Goal: Task Accomplishment & Management: Complete application form

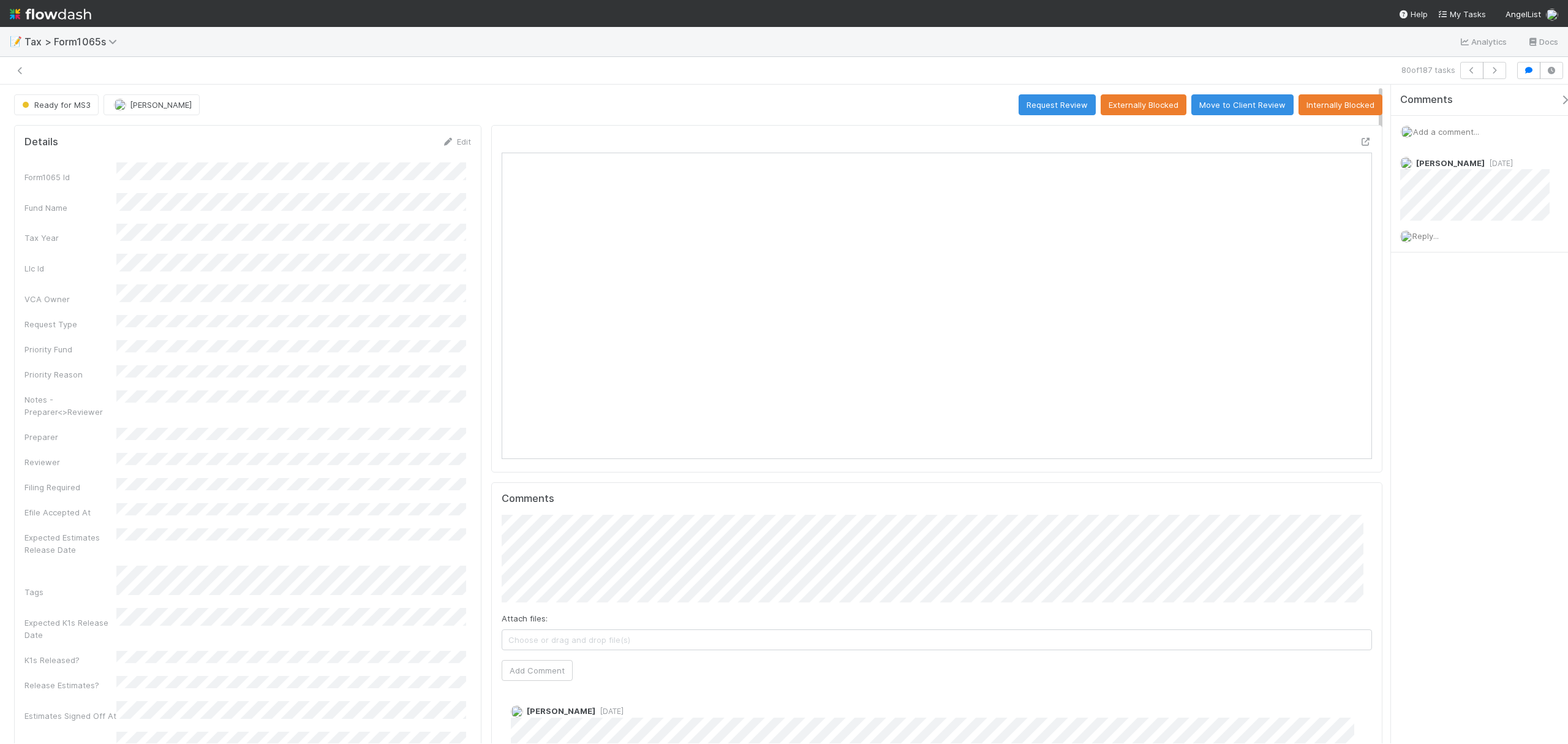
scroll to position [237, 849]
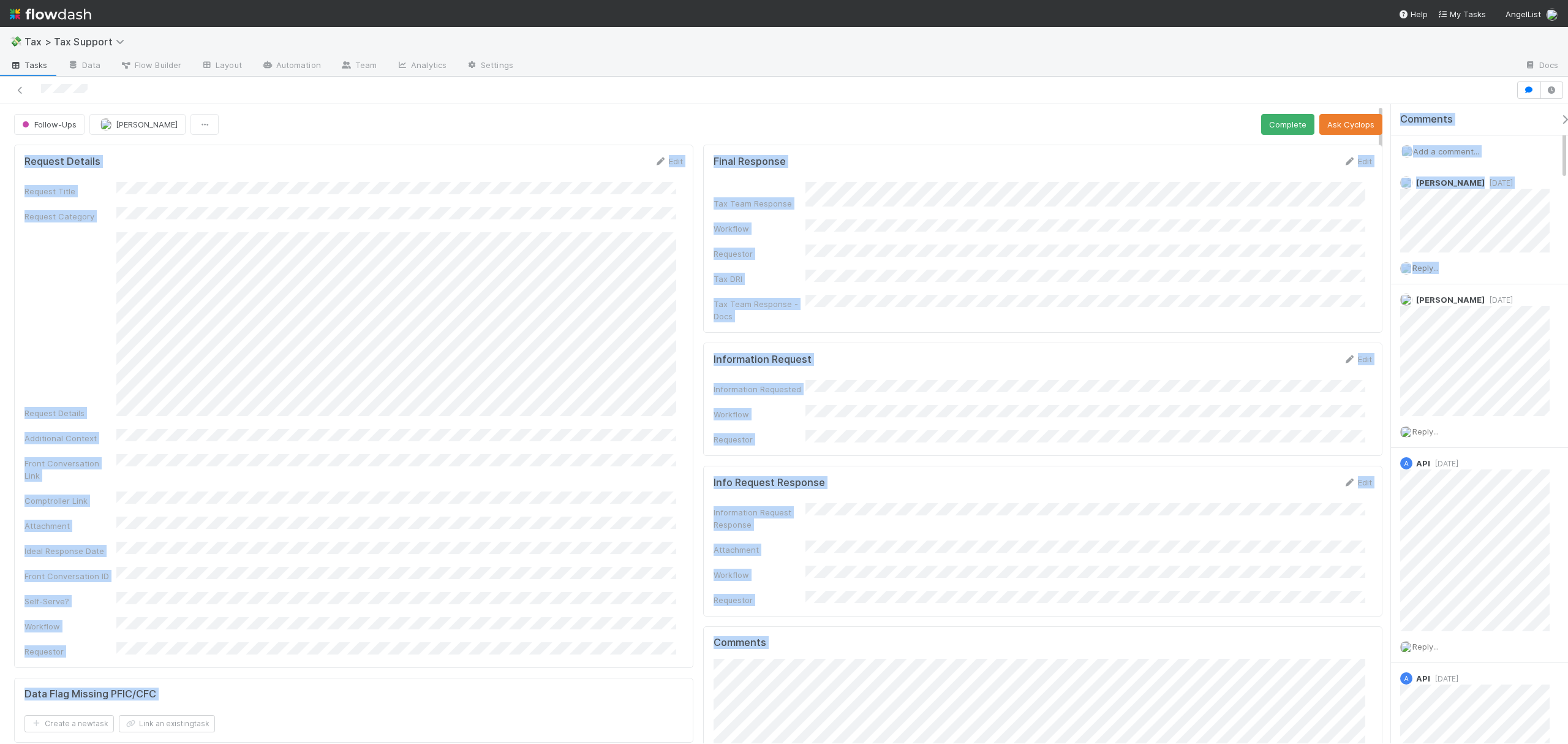
drag, startPoint x: 1378, startPoint y: 135, endPoint x: 1382, endPoint y: 271, distance: 136.1
click at [1395, 295] on div "Follow-Ups Fareeha Naim Complete Ask Cyclops Request Details Edit Request Title…" at bounding box center [784, 423] width 1568 height 639
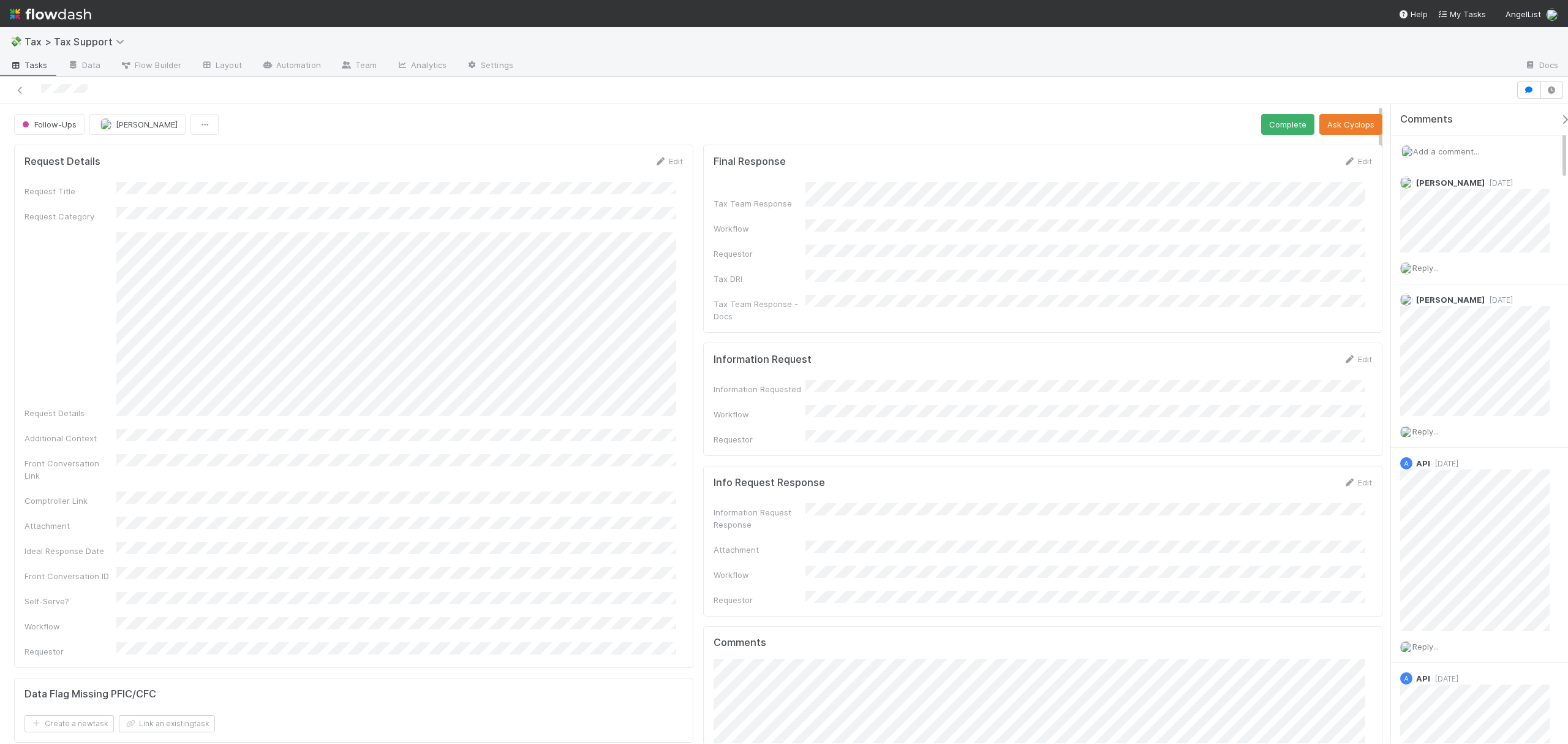
click at [1103, 89] on div at bounding box center [757, 90] width 1506 height 17
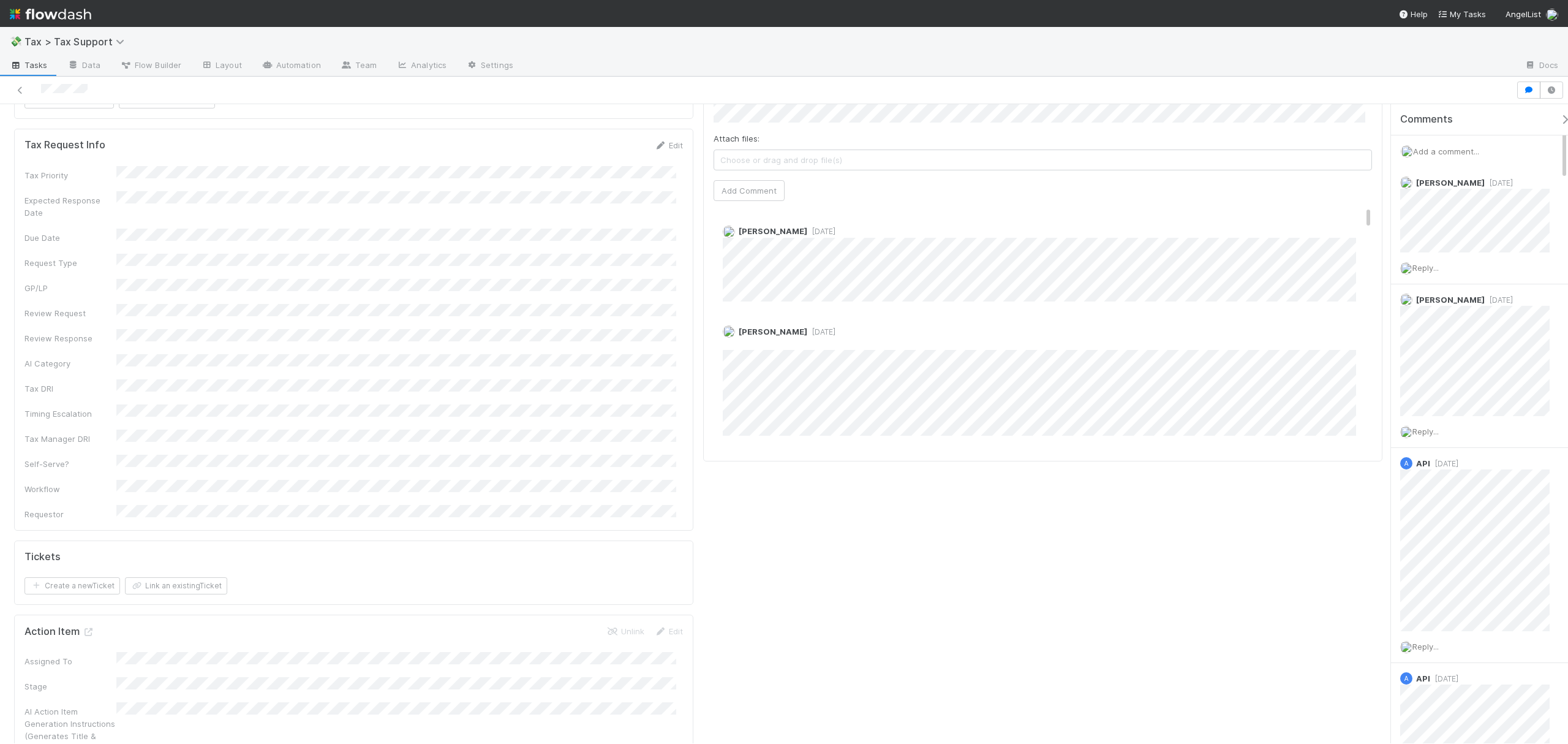
scroll to position [549, 0]
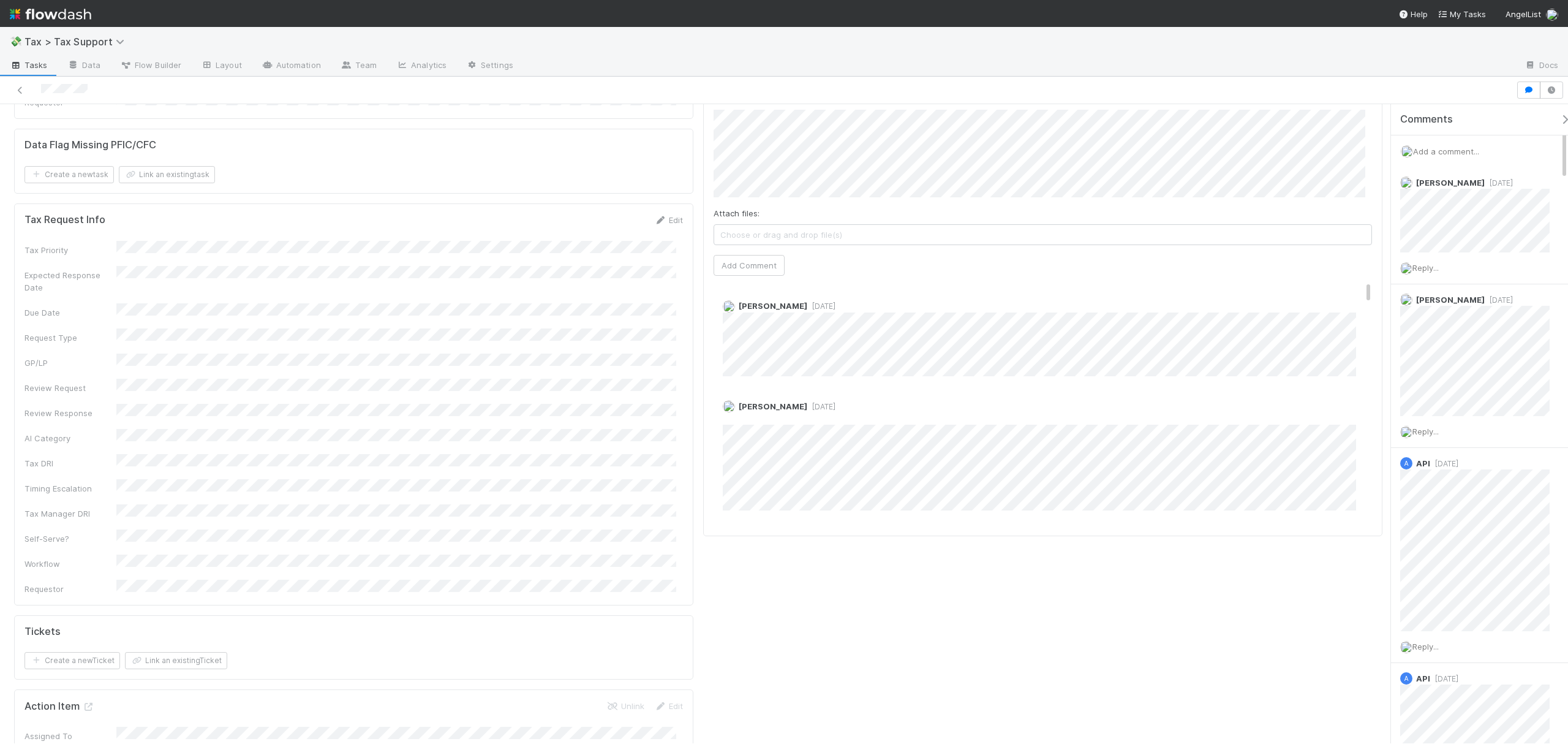
drag, startPoint x: 1380, startPoint y: 118, endPoint x: 1380, endPoint y: 163, distance: 45.0
drag, startPoint x: 1355, startPoint y: 259, endPoint x: 1392, endPoint y: 237, distance: 43.0
click at [1392, 237] on div "Follow-Ups Fareeha Naim Complete Ask Cyclops Request Details Edit Request Title…" at bounding box center [784, 423] width 1568 height 639
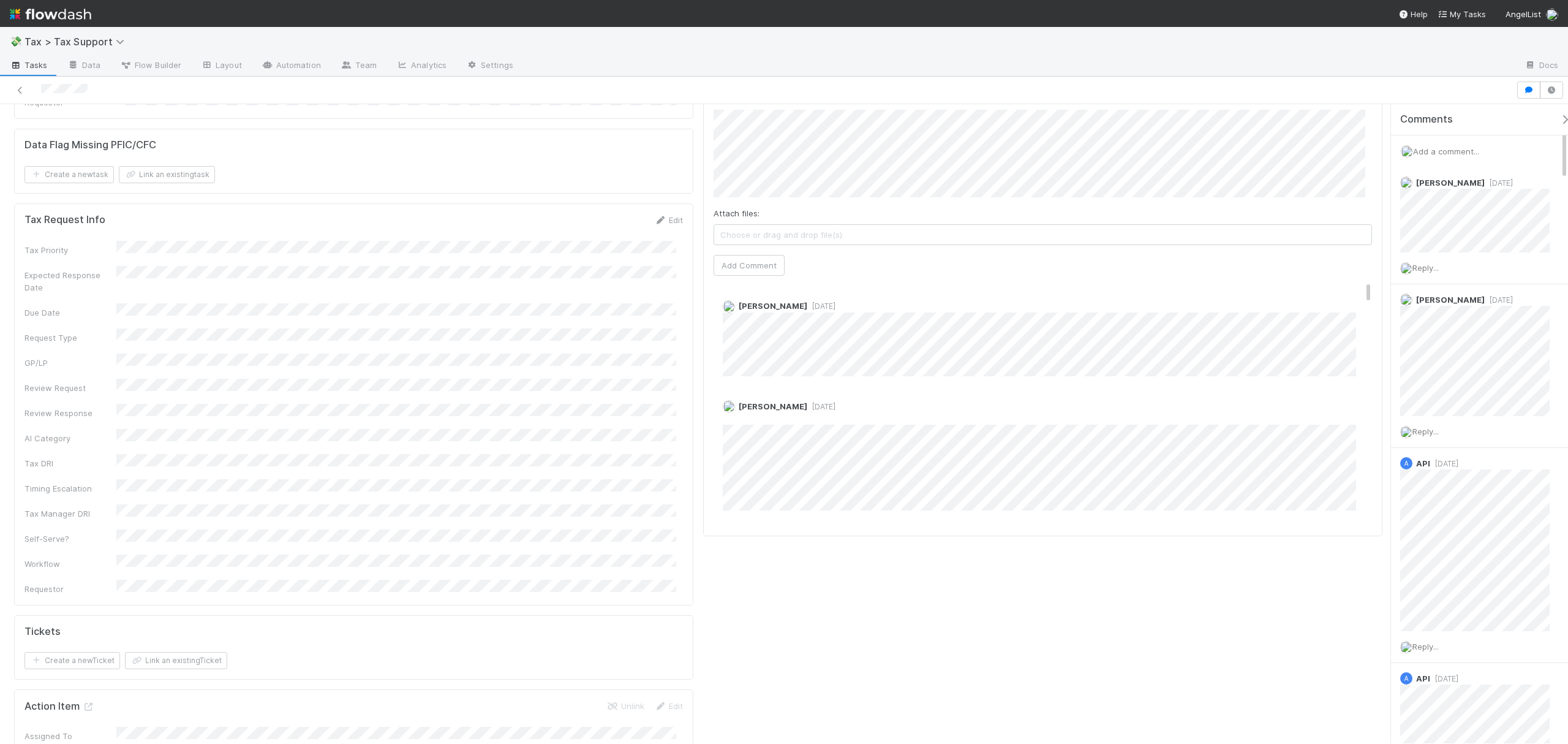
drag, startPoint x: 1354, startPoint y: 257, endPoint x: 1355, endPoint y: 270, distance: 13.0
click at [1355, 291] on div "Amy Saks 1 week ago" at bounding box center [1048, 333] width 670 height 85
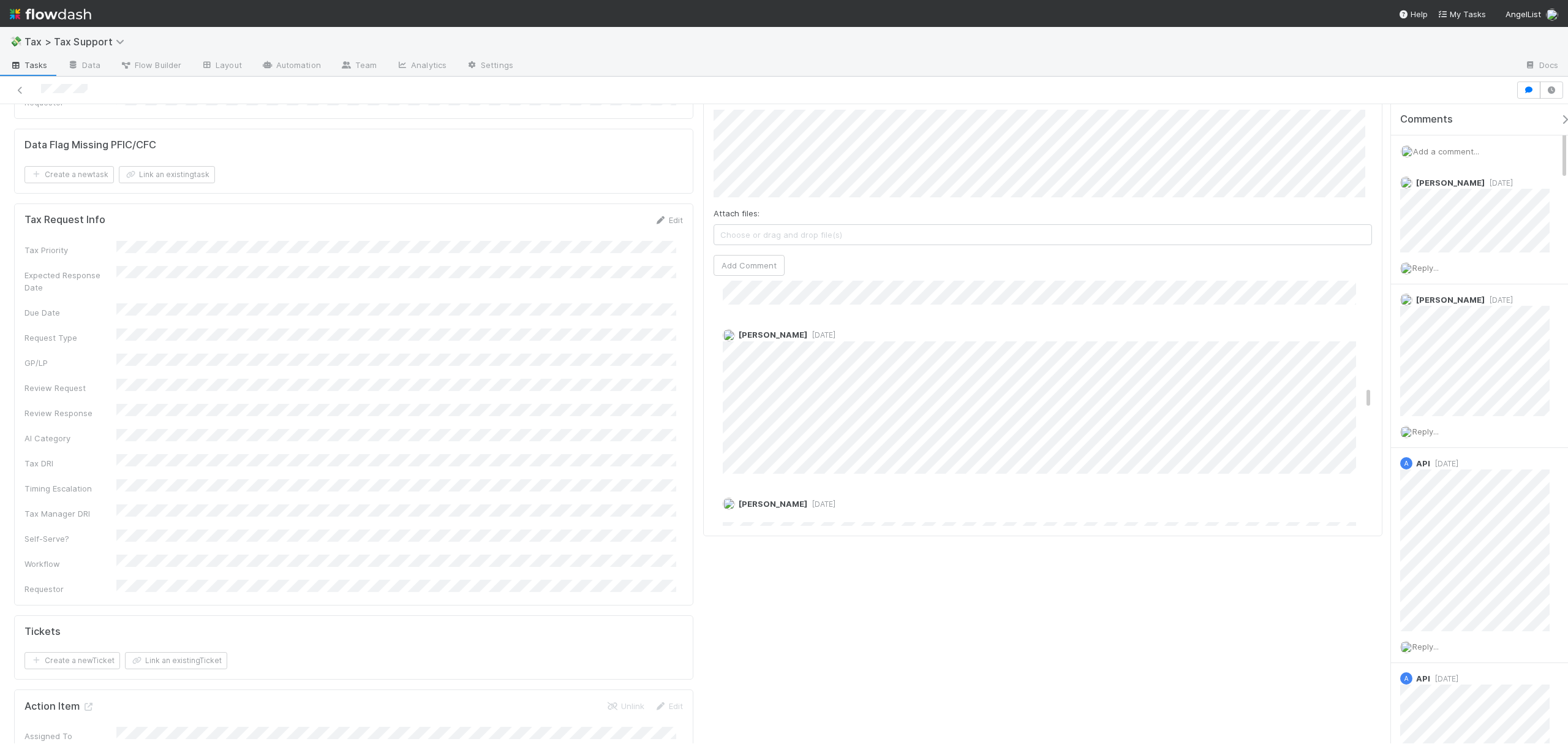
scroll to position [0, 0]
drag, startPoint x: 1355, startPoint y: 281, endPoint x: 1324, endPoint y: 169, distance: 116.2
click at [1351, 185] on div "Comments Attach files: Choose or drag and drop file(s) Add Comment Amy Saks 1 w…" at bounding box center [1042, 306] width 658 height 438
drag, startPoint x: 1356, startPoint y: 261, endPoint x: 1358, endPoint y: 278, distance: 17.1
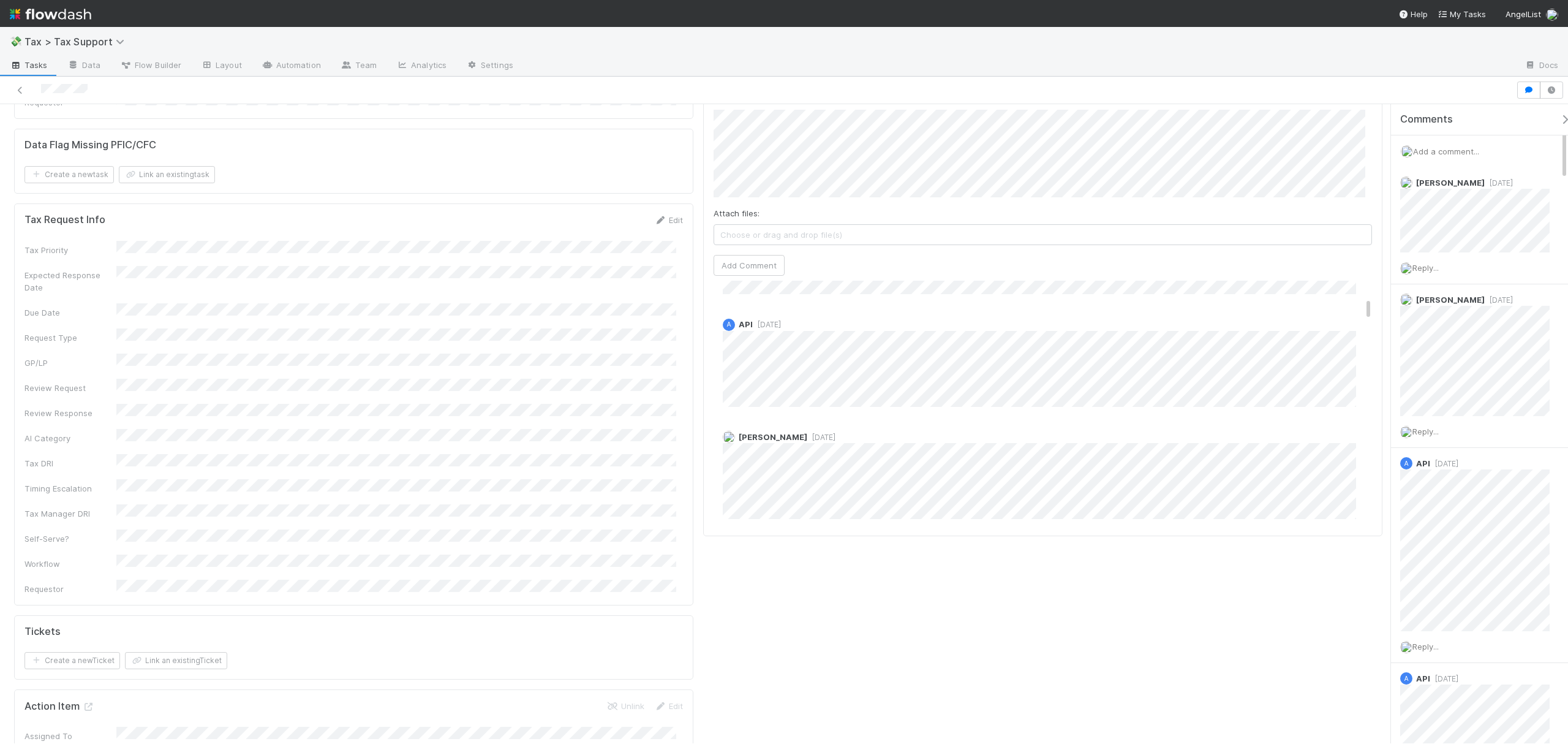
click at [792, 422] on div "Amy Saks 1 week ago" at bounding box center [1048, 470] width 670 height 97
click at [807, 432] on span "1 week ago" at bounding box center [821, 437] width 28 height 9
drag, startPoint x: 1358, startPoint y: 277, endPoint x: 1350, endPoint y: 185, distance: 92.3
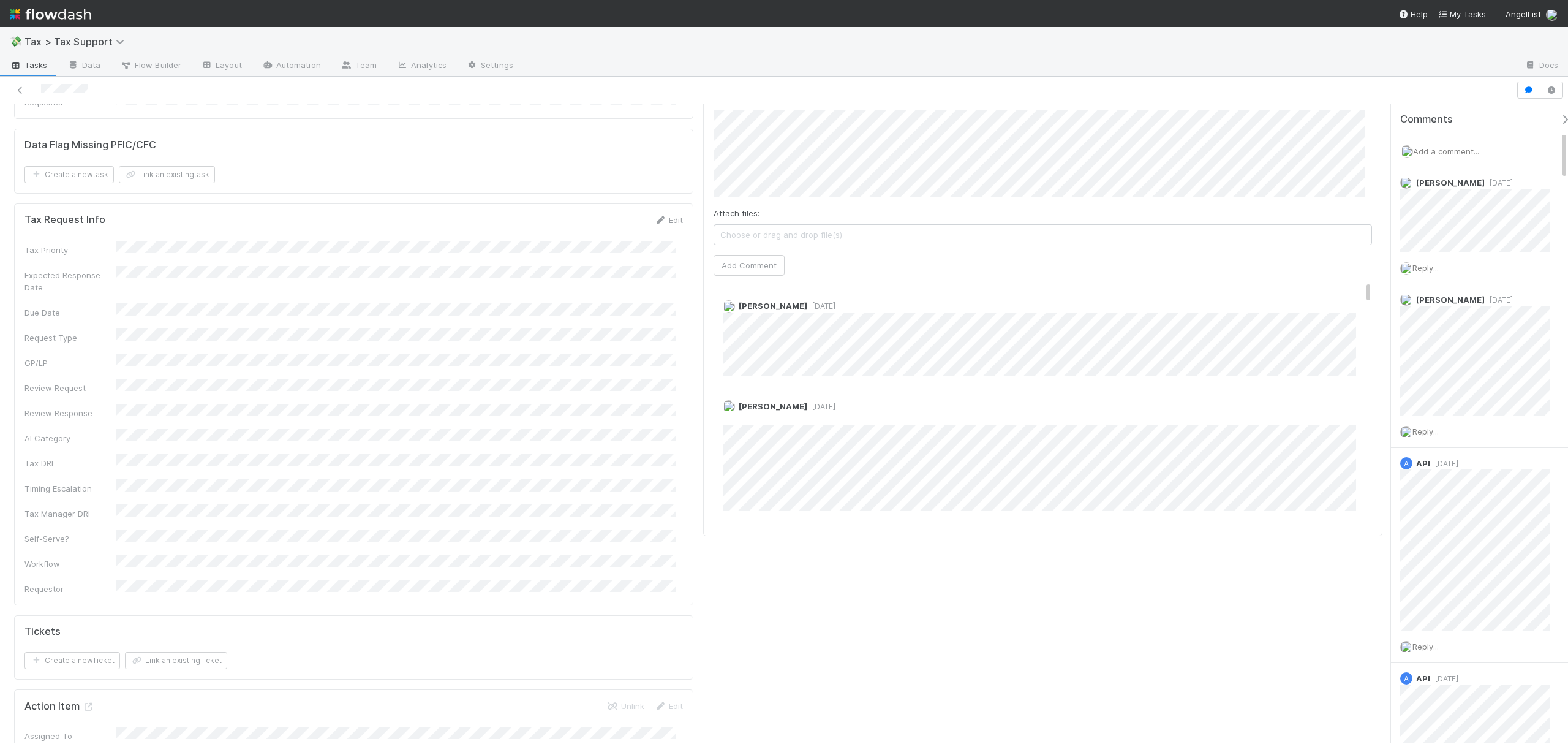
click at [1350, 185] on div "Comments Attach files: Choose or drag and drop file(s) Add Comment Amy Saks 1 w…" at bounding box center [1042, 306] width 658 height 438
click at [1368, 251] on div "Comments Attach files: Choose or drag and drop file(s) Add Comment Amy Saks 1 w…" at bounding box center [1042, 306] width 680 height 459
drag, startPoint x: 1355, startPoint y: 260, endPoint x: 1385, endPoint y: 189, distance: 77.1
click at [1355, 214] on div "Comments Attach files: Choose or drag and drop file(s) Add Comment Amy Saks 1 w…" at bounding box center [1042, 306] width 658 height 438
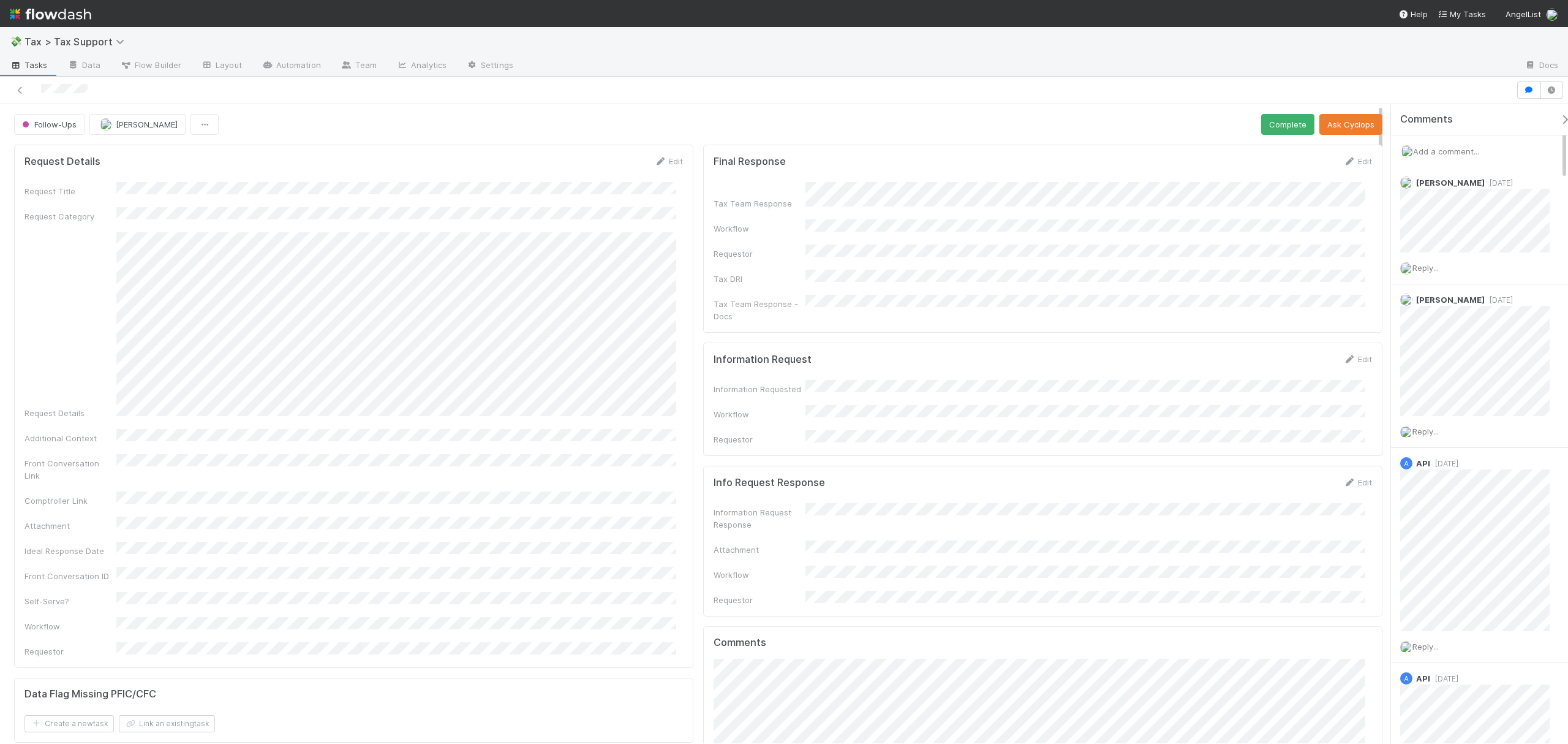
drag, startPoint x: 1381, startPoint y: 180, endPoint x: 1382, endPoint y: 94, distance: 86.0
click at [1382, 94] on div "Follow-Ups Fareeha Naim Complete Ask Cyclops Request Details Edit Request Title…" at bounding box center [784, 410] width 1568 height 667
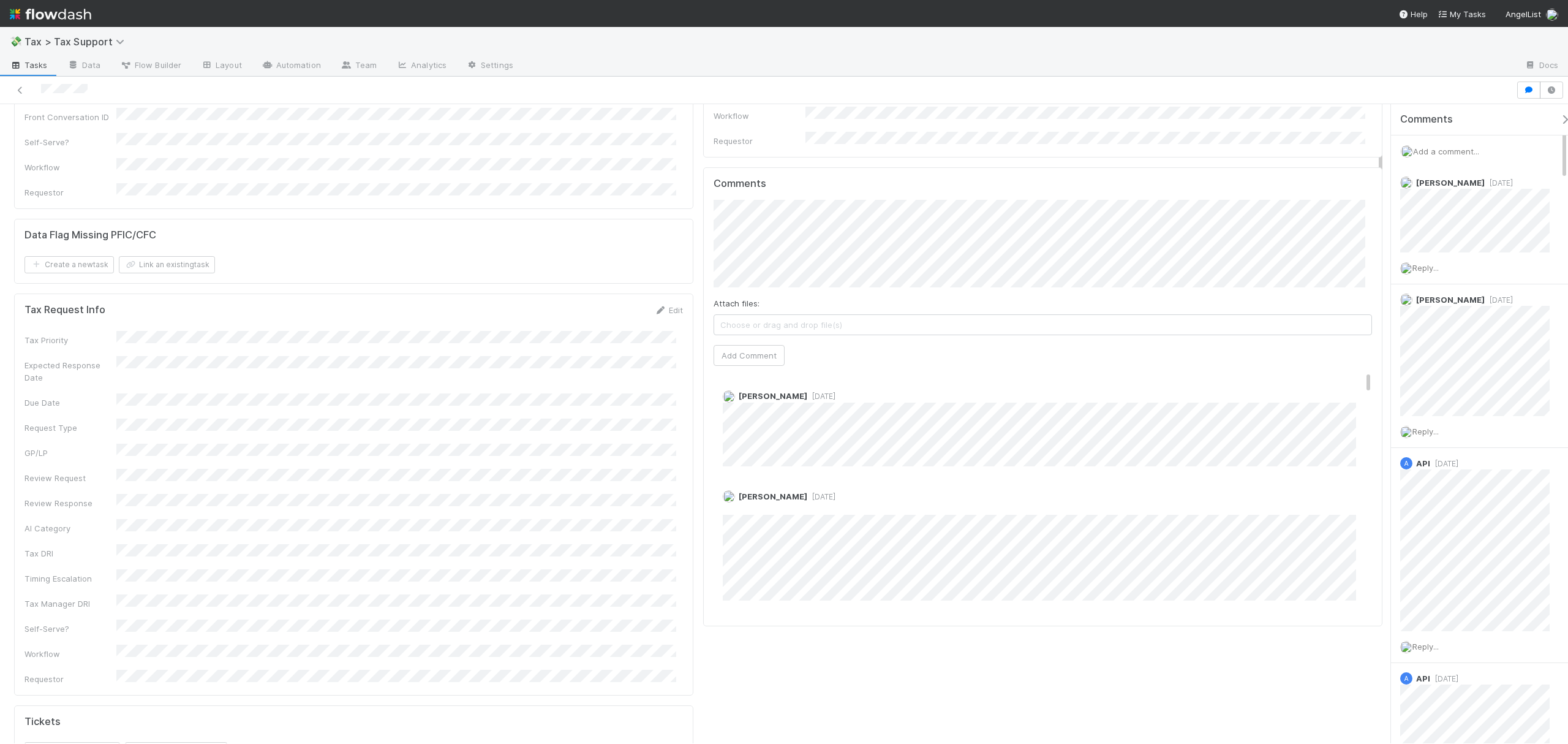
scroll to position [444, 0]
drag, startPoint x: 1381, startPoint y: 131, endPoint x: 1381, endPoint y: 167, distance: 36.0
drag, startPoint x: 1355, startPoint y: 364, endPoint x: 1353, endPoint y: 348, distance: 16.1
click at [1353, 348] on div "Comments Attach files: Choose or drag and drop file(s) Add Comment Amy Saks 1 w…" at bounding box center [1042, 412] width 658 height 438
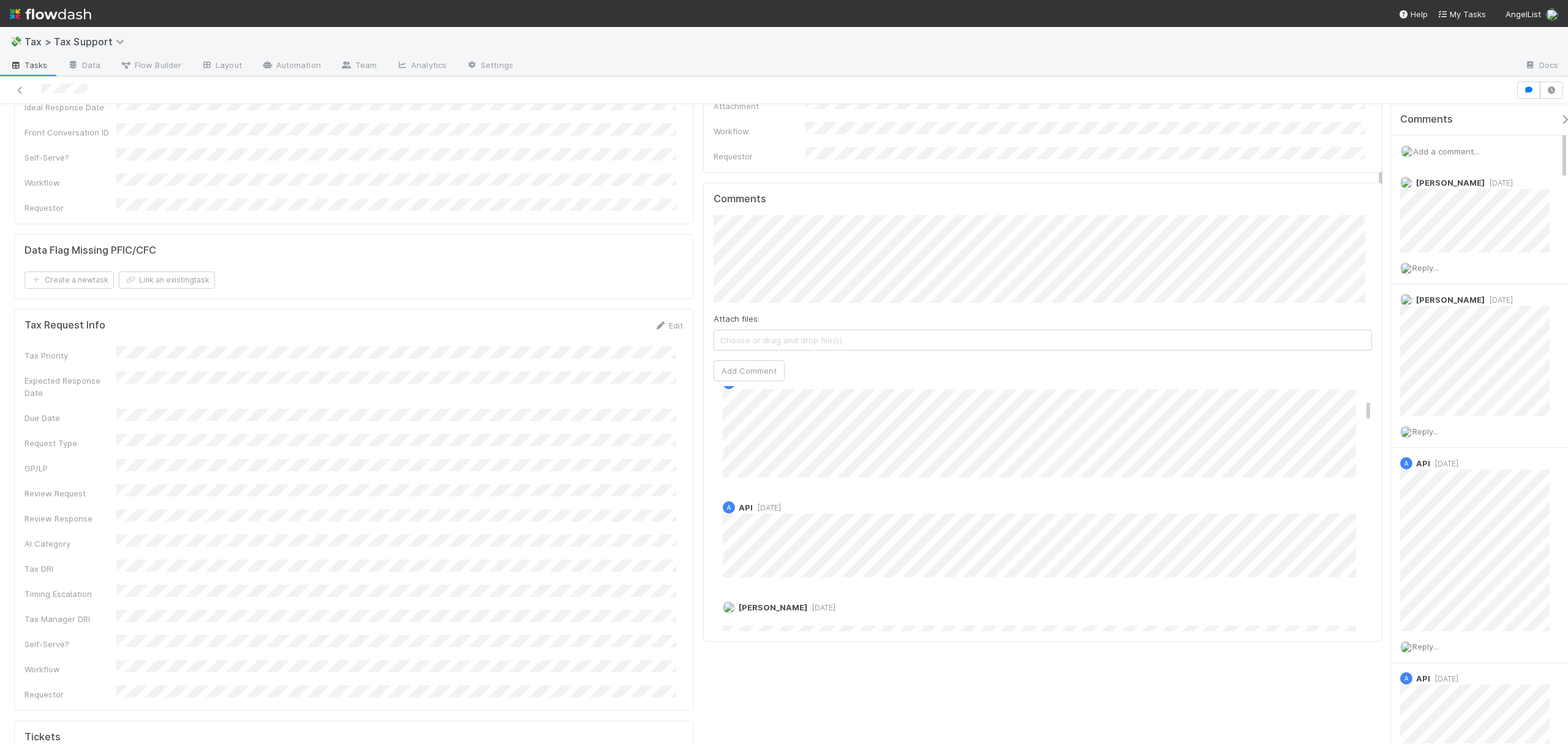
scroll to position [0, 0]
drag, startPoint x: 1355, startPoint y: 365, endPoint x: 1358, endPoint y: 319, distance: 46.1
click at [1358, 319] on div "Comments Attach files: Choose or drag and drop file(s) Add Comment Amy Saks 1 w…" at bounding box center [1042, 412] width 658 height 438
click at [784, 250] on button "Amy Saks" at bounding box center [772, 246] width 93 height 17
click at [752, 374] on button "Add Comment" at bounding box center [749, 384] width 71 height 21
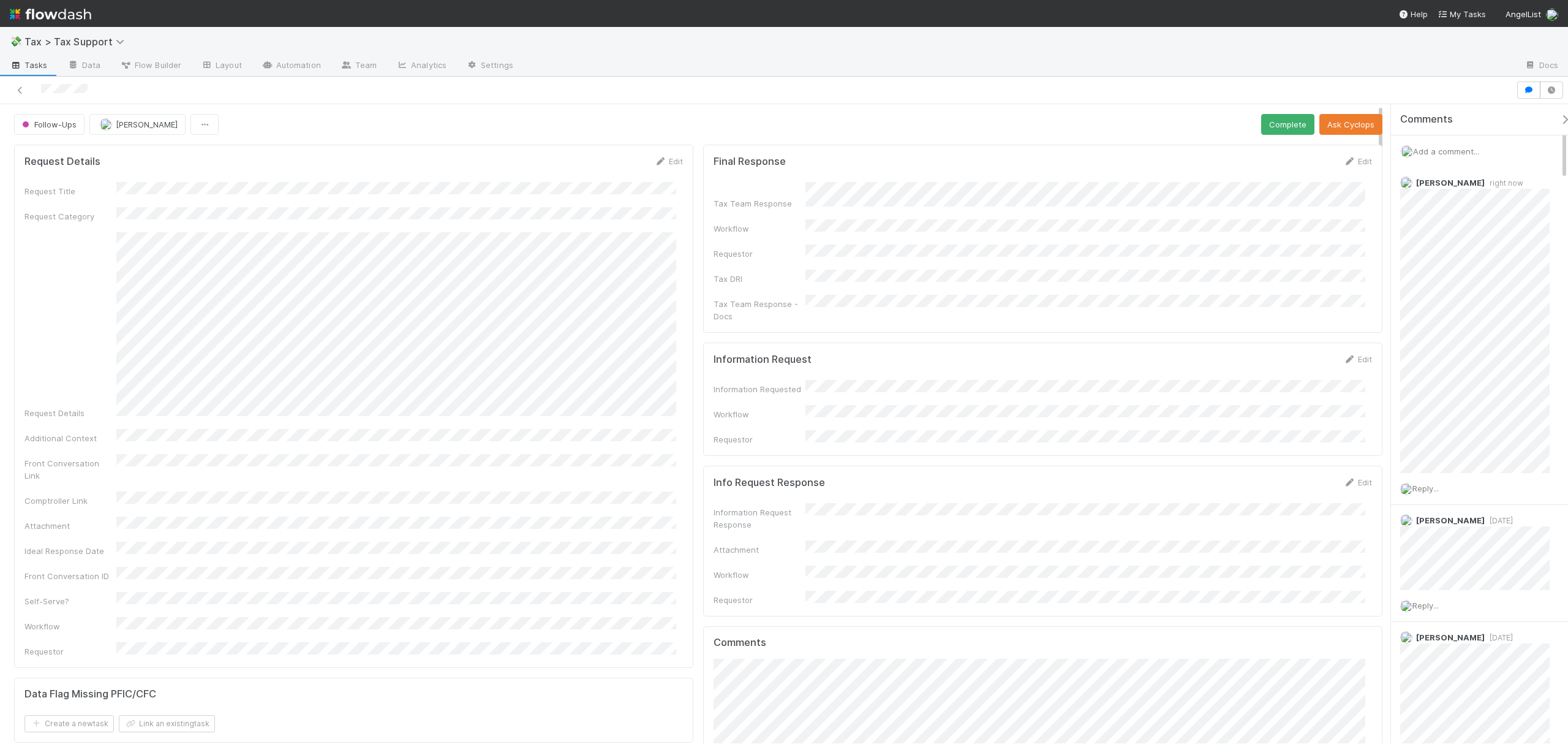
drag, startPoint x: 1381, startPoint y: 184, endPoint x: 1381, endPoint y: 111, distance: 73.0
click at [1279, 123] on button "Complete" at bounding box center [1287, 125] width 54 height 21
click at [21, 93] on icon at bounding box center [20, 91] width 12 height 8
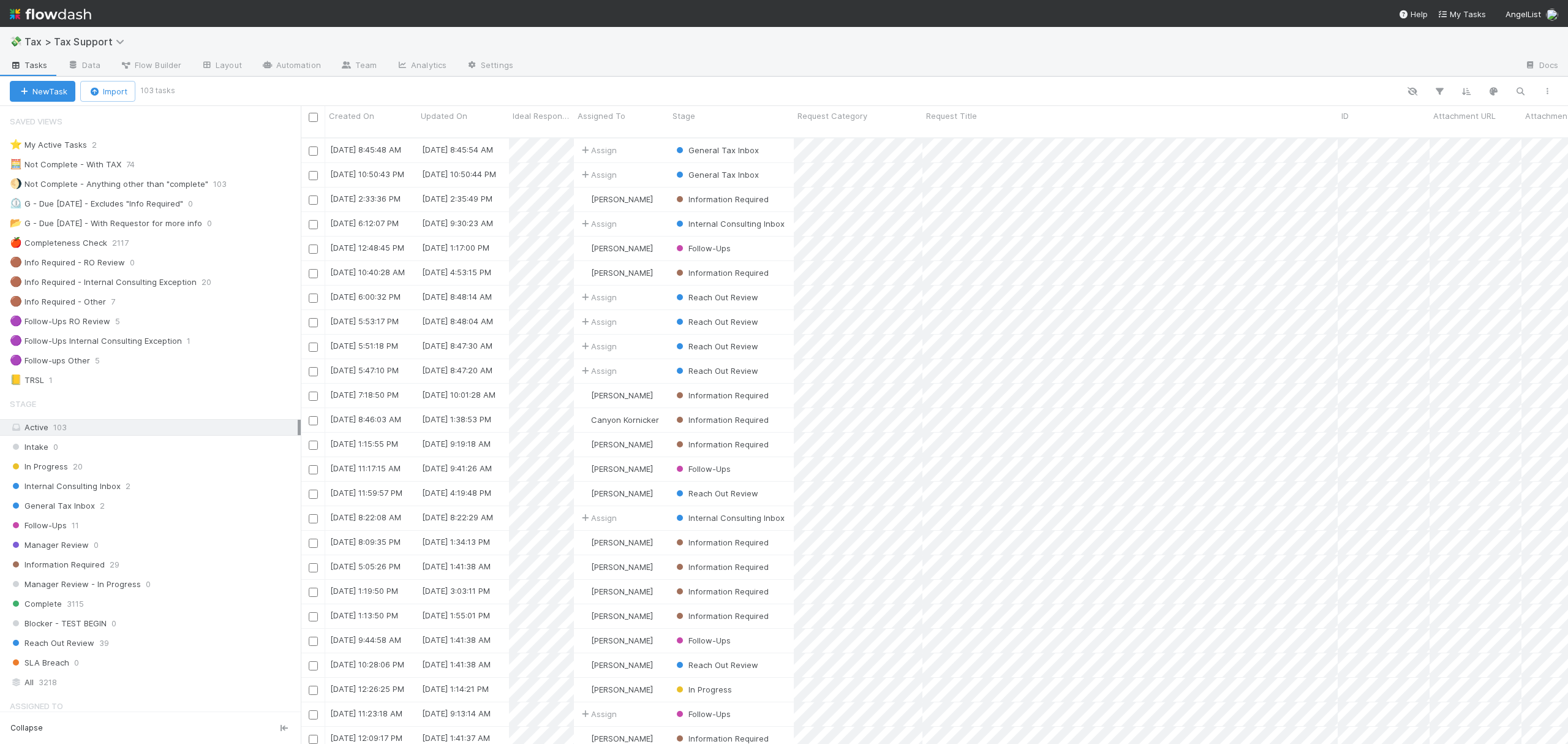
scroll to position [604, 1255]
click at [118, 368] on div "🟣 Follow-ups Other 5" at bounding box center [155, 361] width 291 height 15
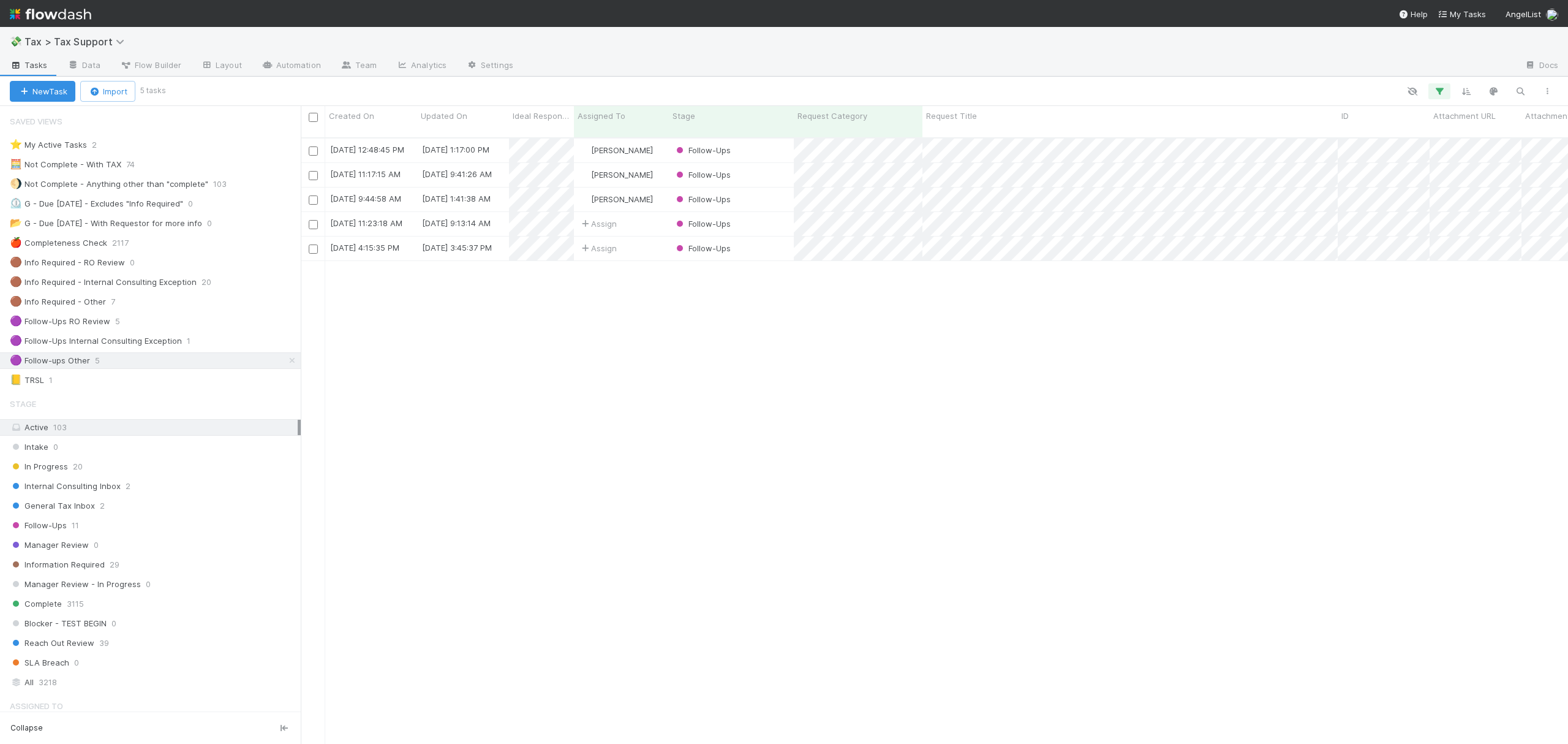
scroll to position [604, 1255]
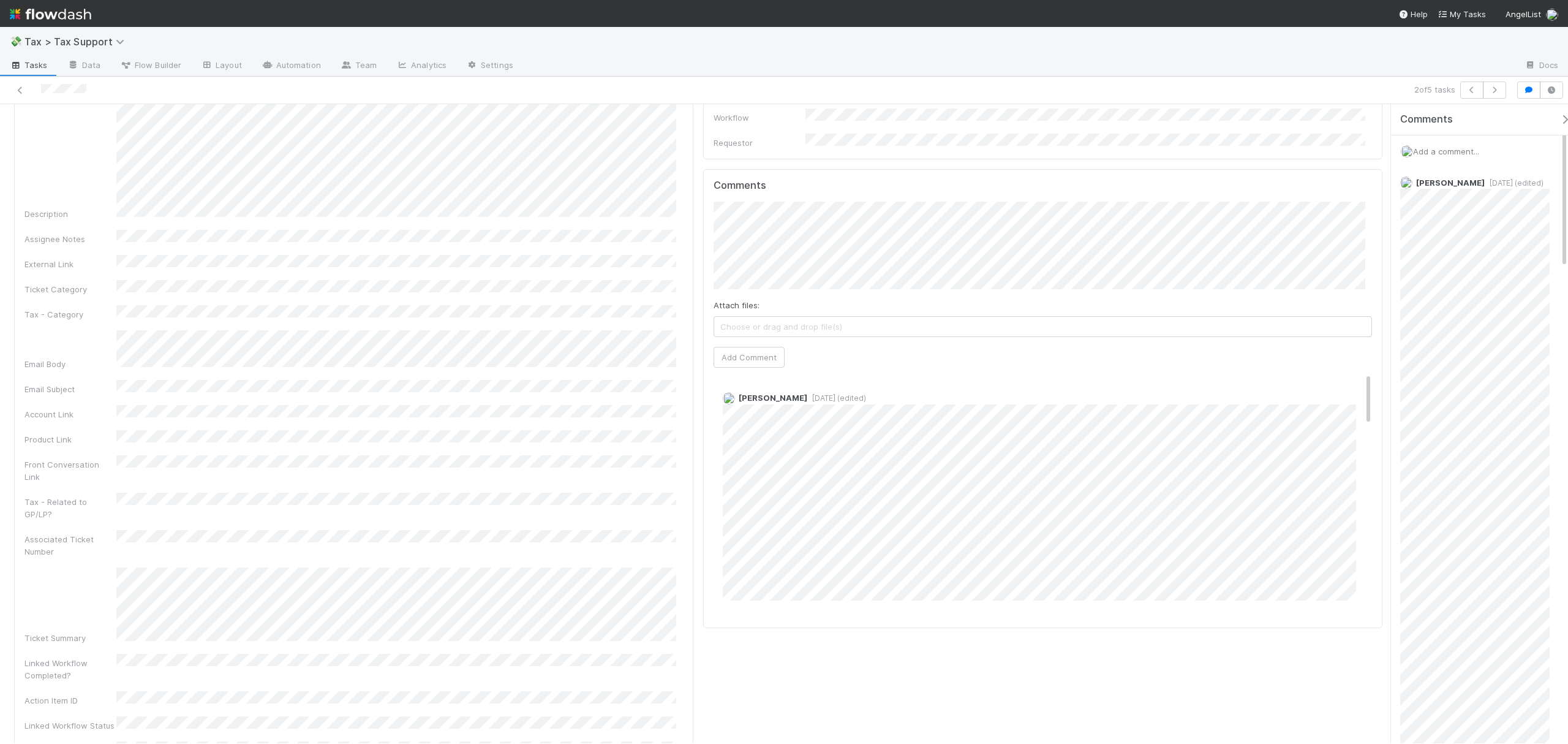
drag, startPoint x: 1381, startPoint y: 180, endPoint x: 1381, endPoint y: 400, distance: 220.0
click at [1381, 400] on div "Request Details Edit Request Title Request Category Request Details Additional …" at bounding box center [698, 736] width 1397 height 3769
drag, startPoint x: 1356, startPoint y: 336, endPoint x: 1373, endPoint y: 446, distance: 111.3
click at [1373, 446] on div "Final Response Edit Tax Team Response Workflow Requestor Tax DRI Tax Team Respo…" at bounding box center [1043, 66] width 689 height 2344
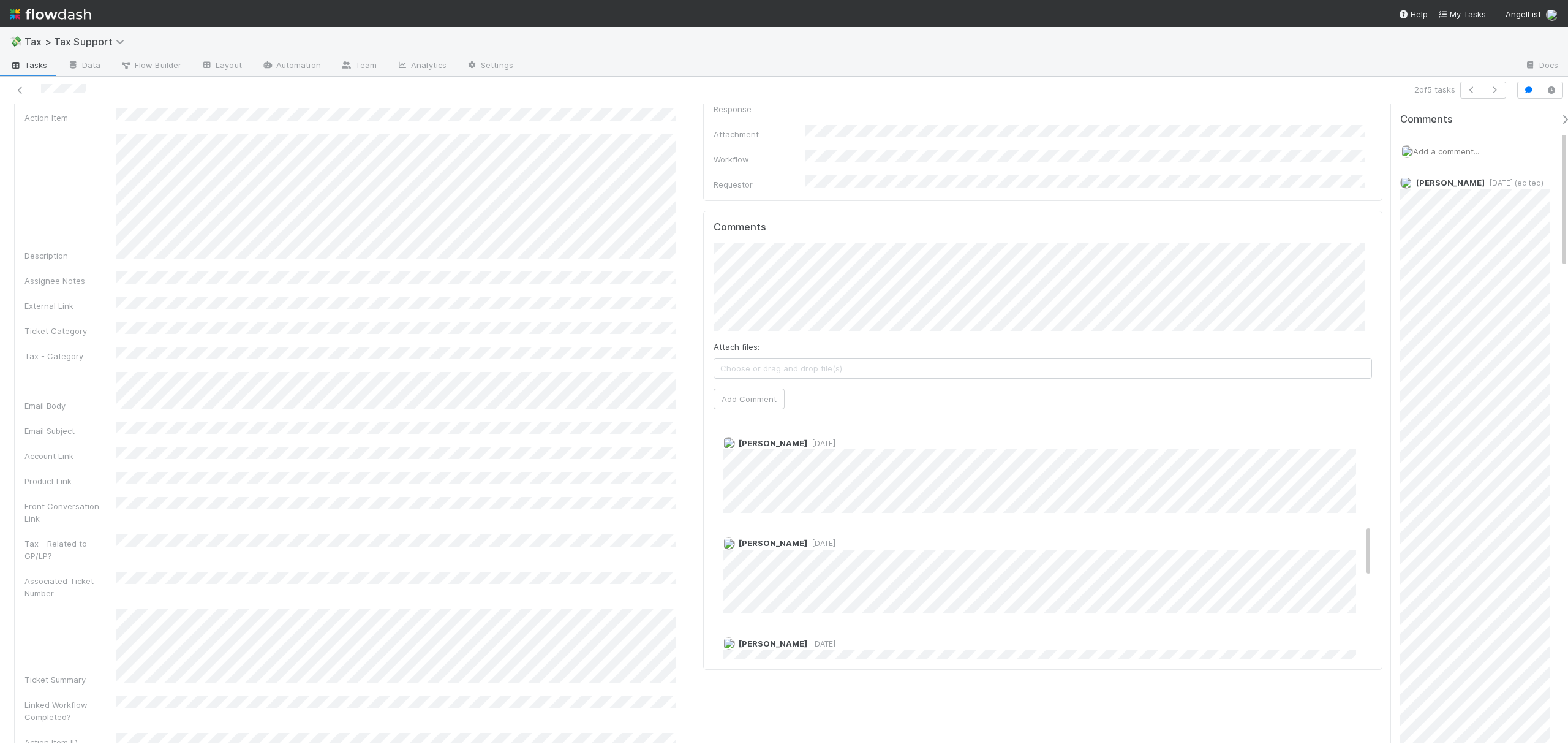
click at [807, 539] on span "6 days ago" at bounding box center [821, 543] width 28 height 9
drag, startPoint x: 1355, startPoint y: 453, endPoint x: 1351, endPoint y: 300, distance: 153.1
click at [1351, 300] on div "Comments Attach files: Choose or drag and drop file(s) Add Comment Madison Frie…" at bounding box center [1042, 440] width 658 height 438
click at [771, 187] on span "Madison Friedman" at bounding box center [771, 187] width 62 height 10
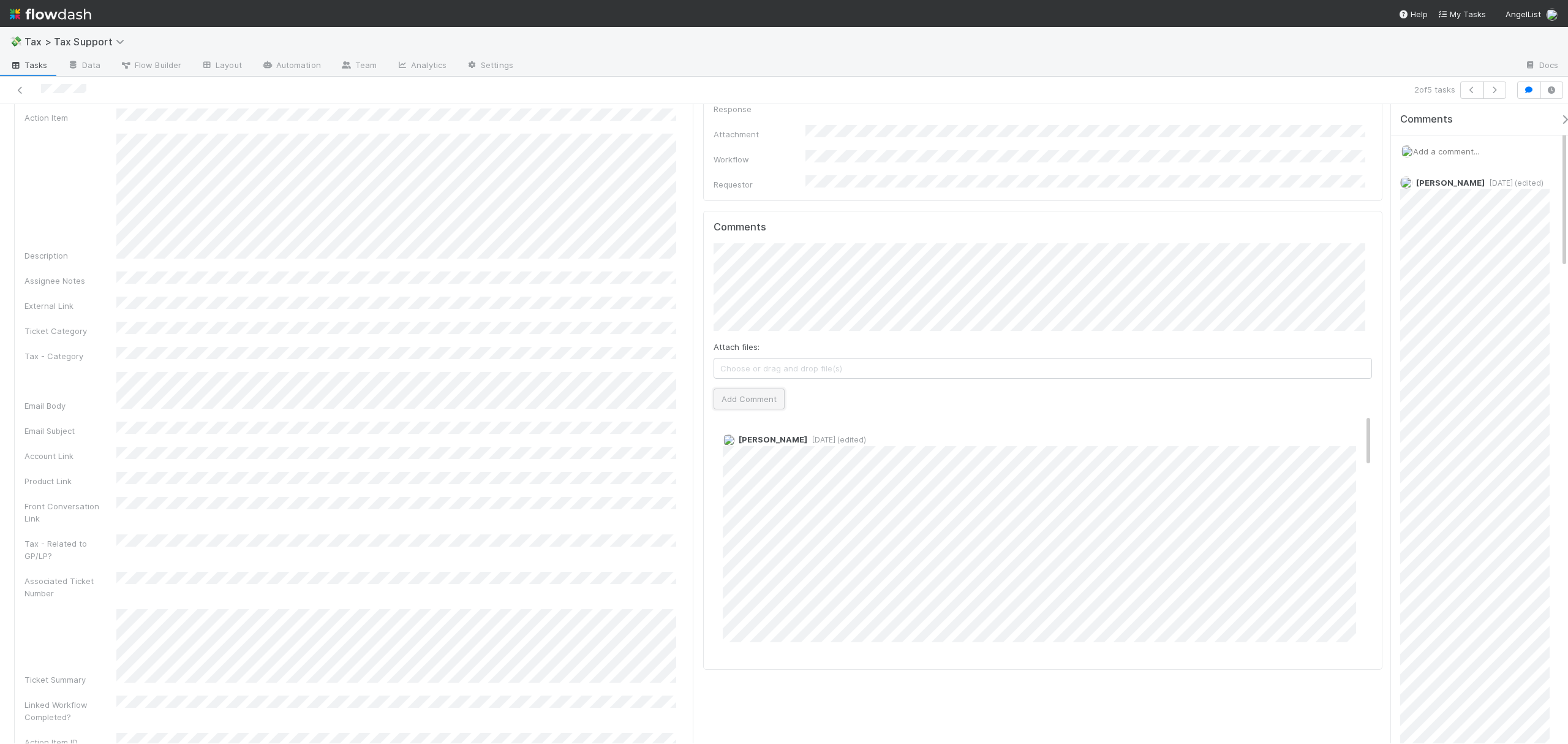
click at [761, 389] on button "Add Comment" at bounding box center [749, 399] width 71 height 21
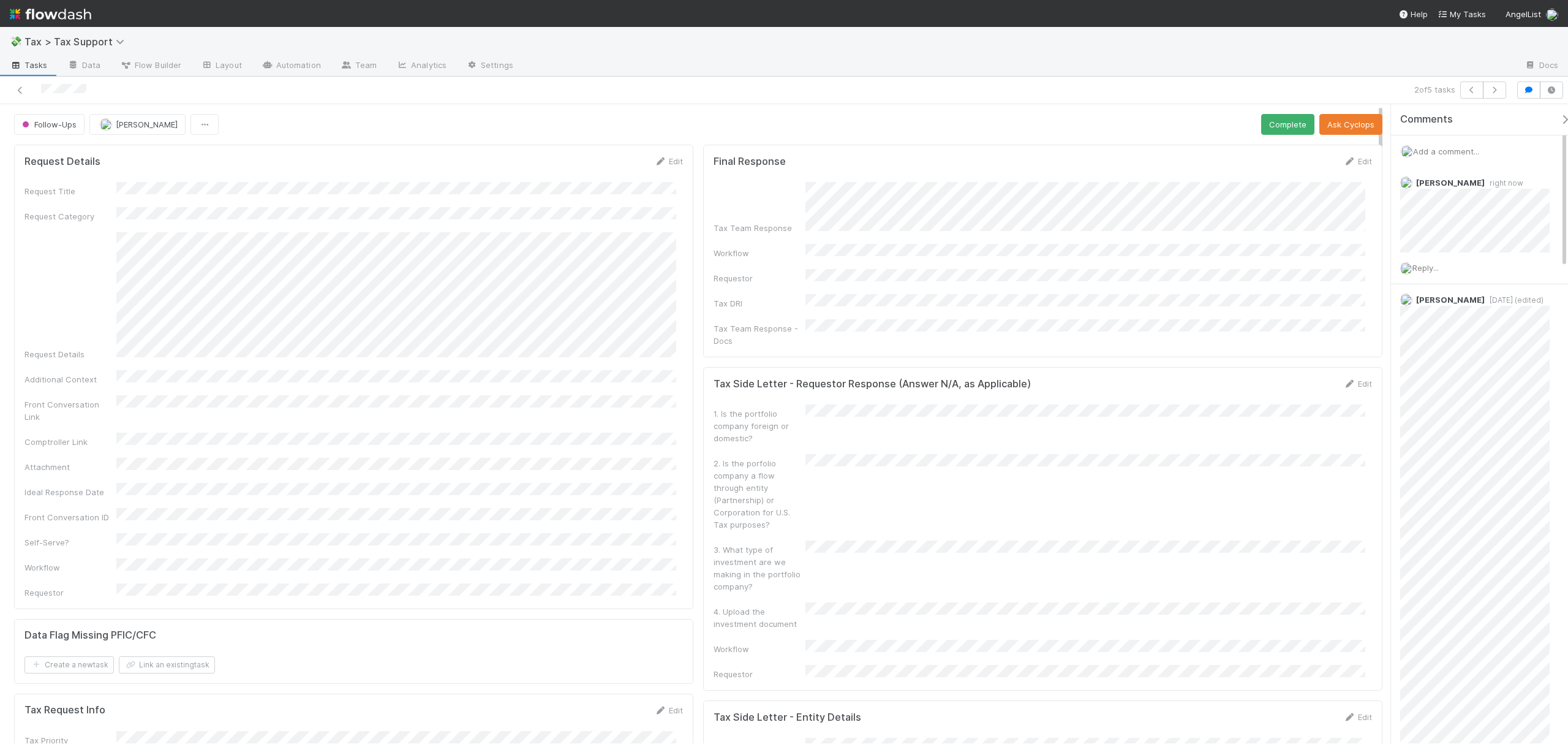
drag, startPoint x: 1380, startPoint y: 358, endPoint x: 1373, endPoint y: 84, distance: 274.1
click at [1373, 84] on div "2 of 5 tasks Follow-Ups Fareeha Naim Complete Ask Cyclops Request Details Edit …" at bounding box center [784, 410] width 1568 height 667
click at [1263, 128] on button "Complete" at bounding box center [1287, 125] width 54 height 21
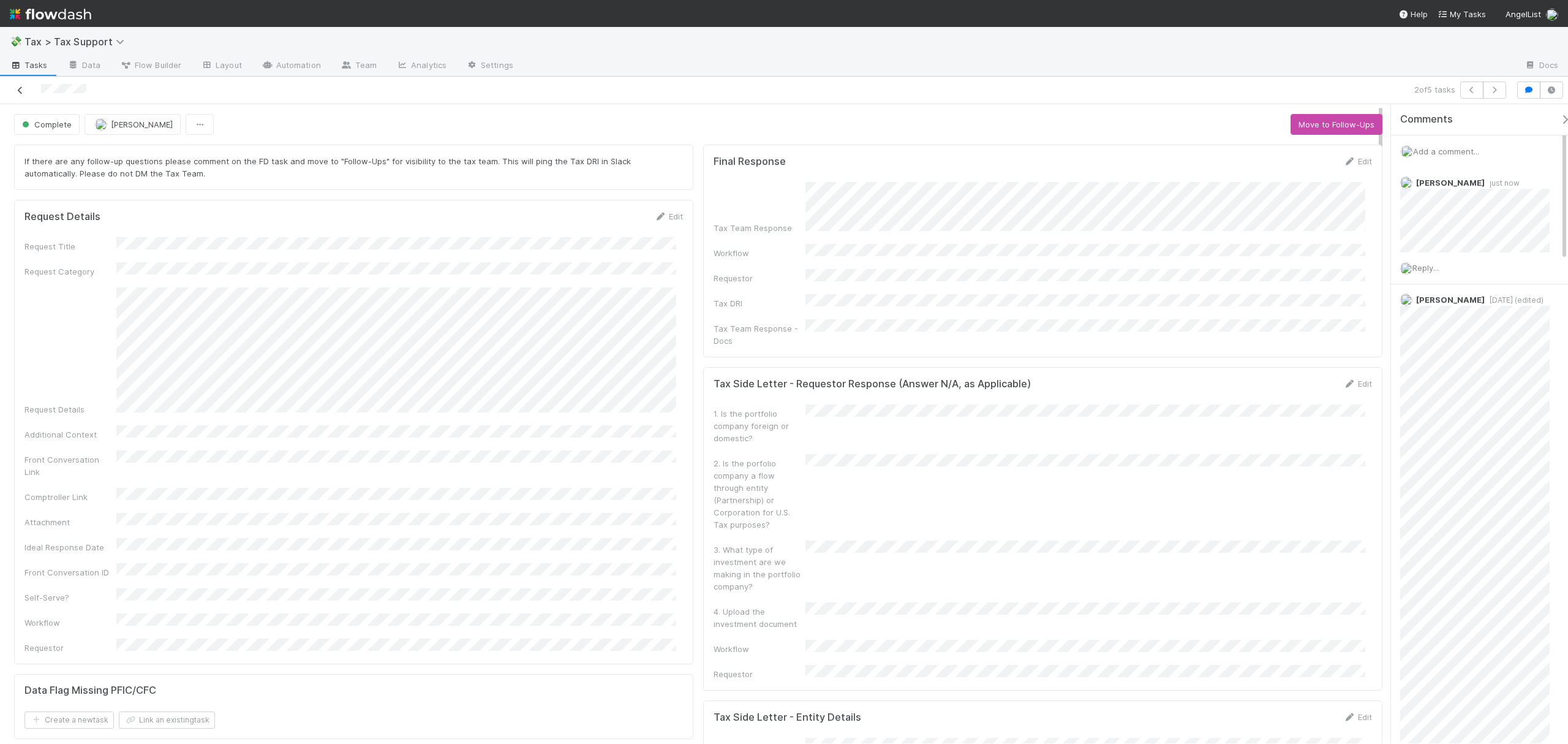
click at [21, 91] on icon at bounding box center [20, 91] width 12 height 8
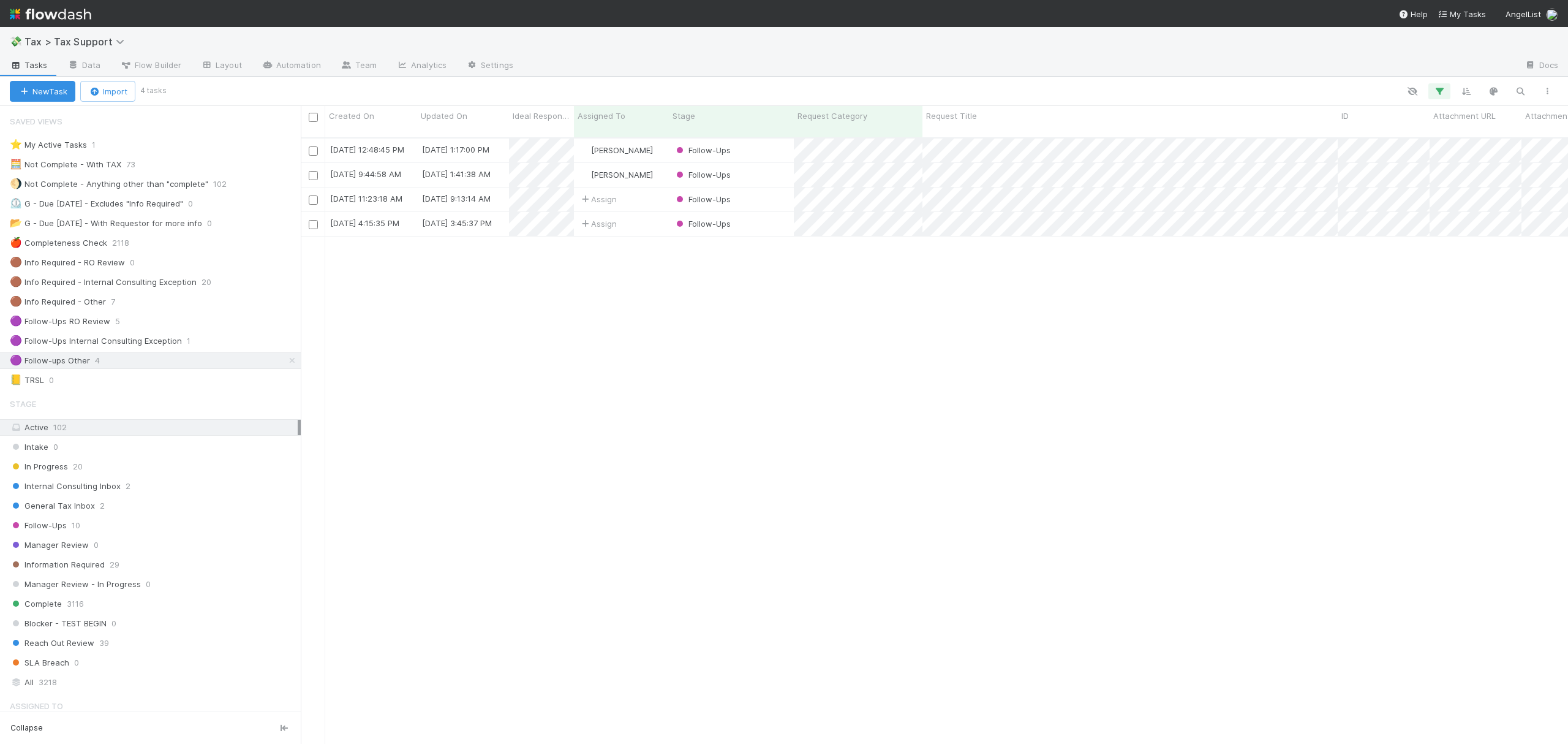
scroll to position [604, 1255]
click at [286, 364] on icon at bounding box center [292, 361] width 12 height 8
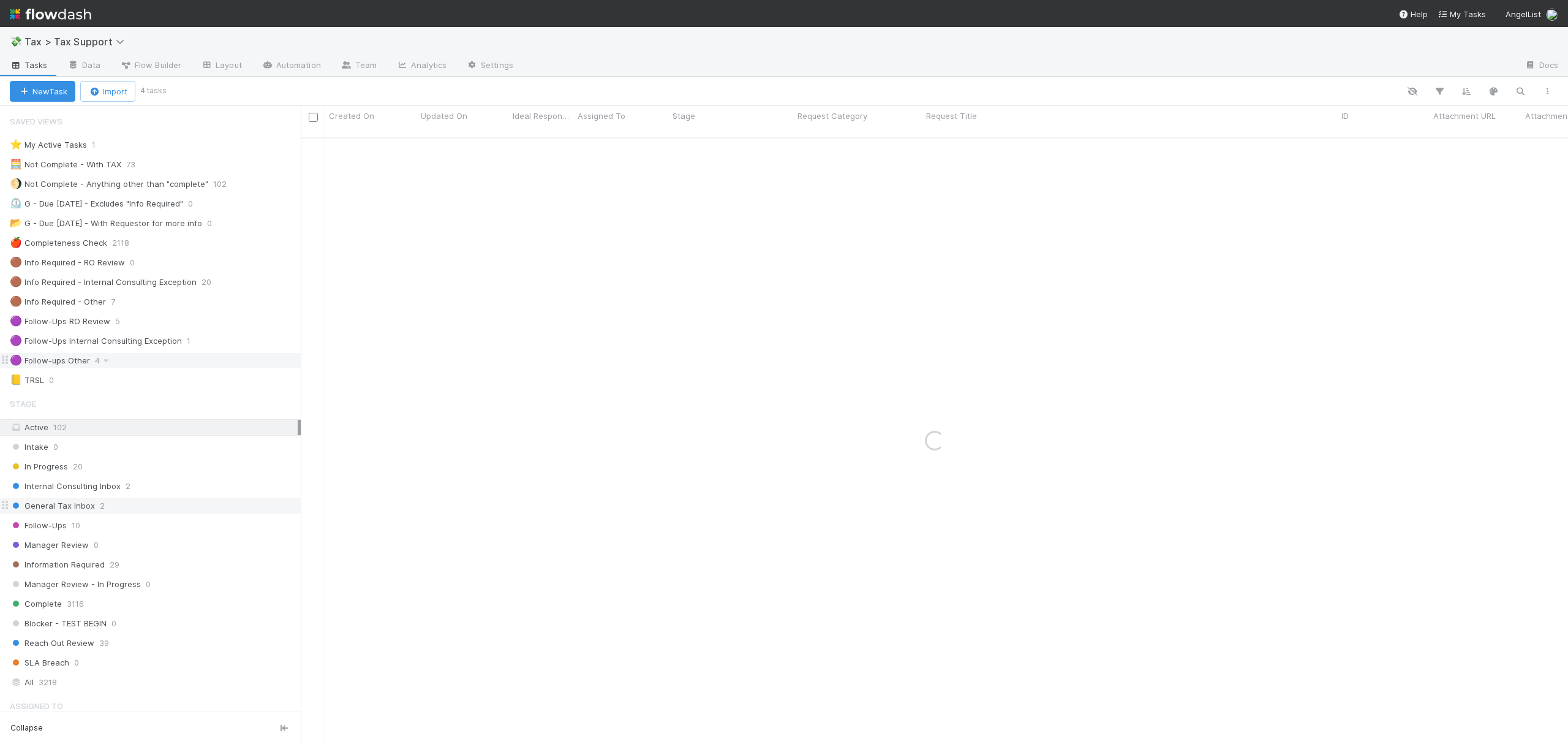
click at [143, 514] on div "General Tax Inbox 2" at bounding box center [155, 506] width 291 height 15
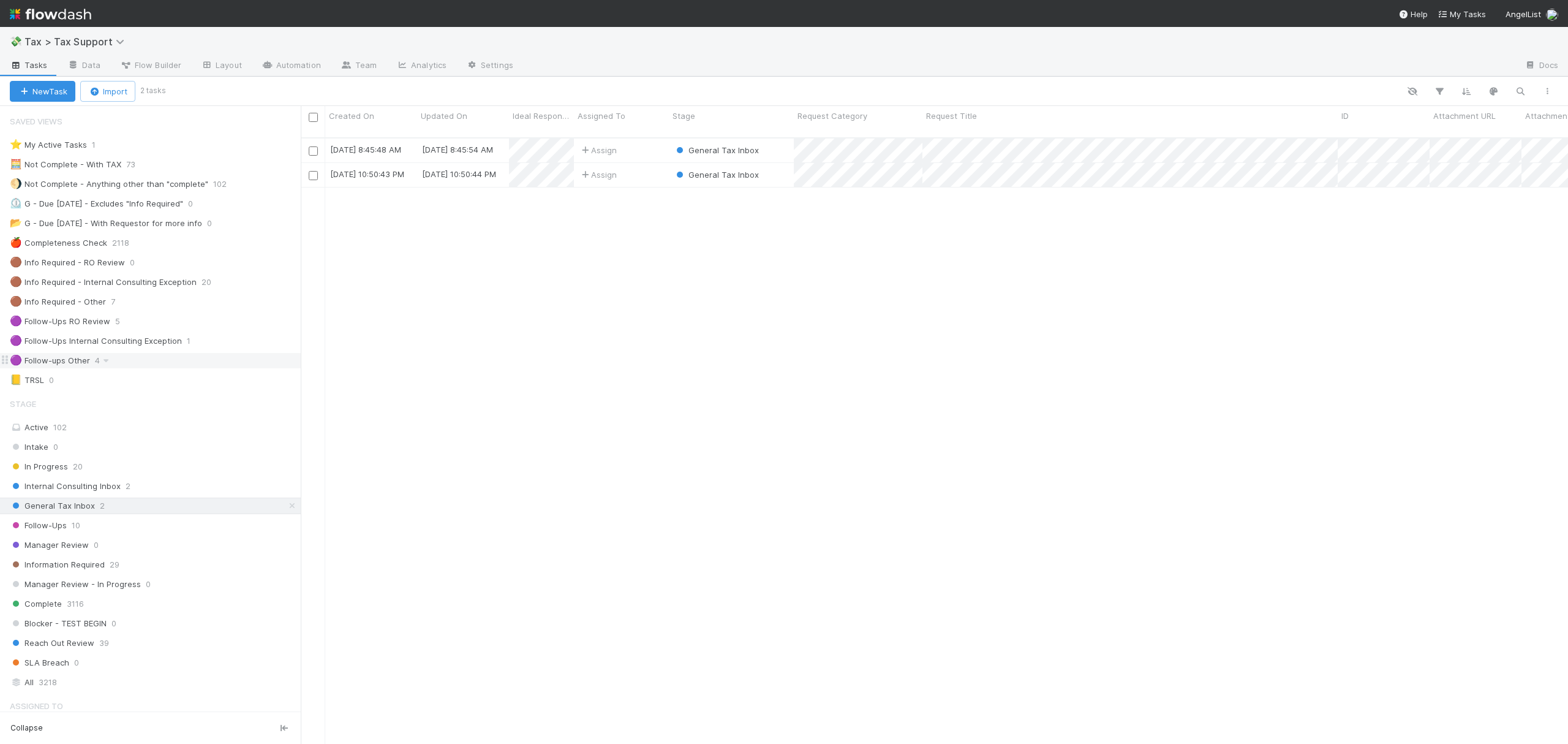
scroll to position [604, 1255]
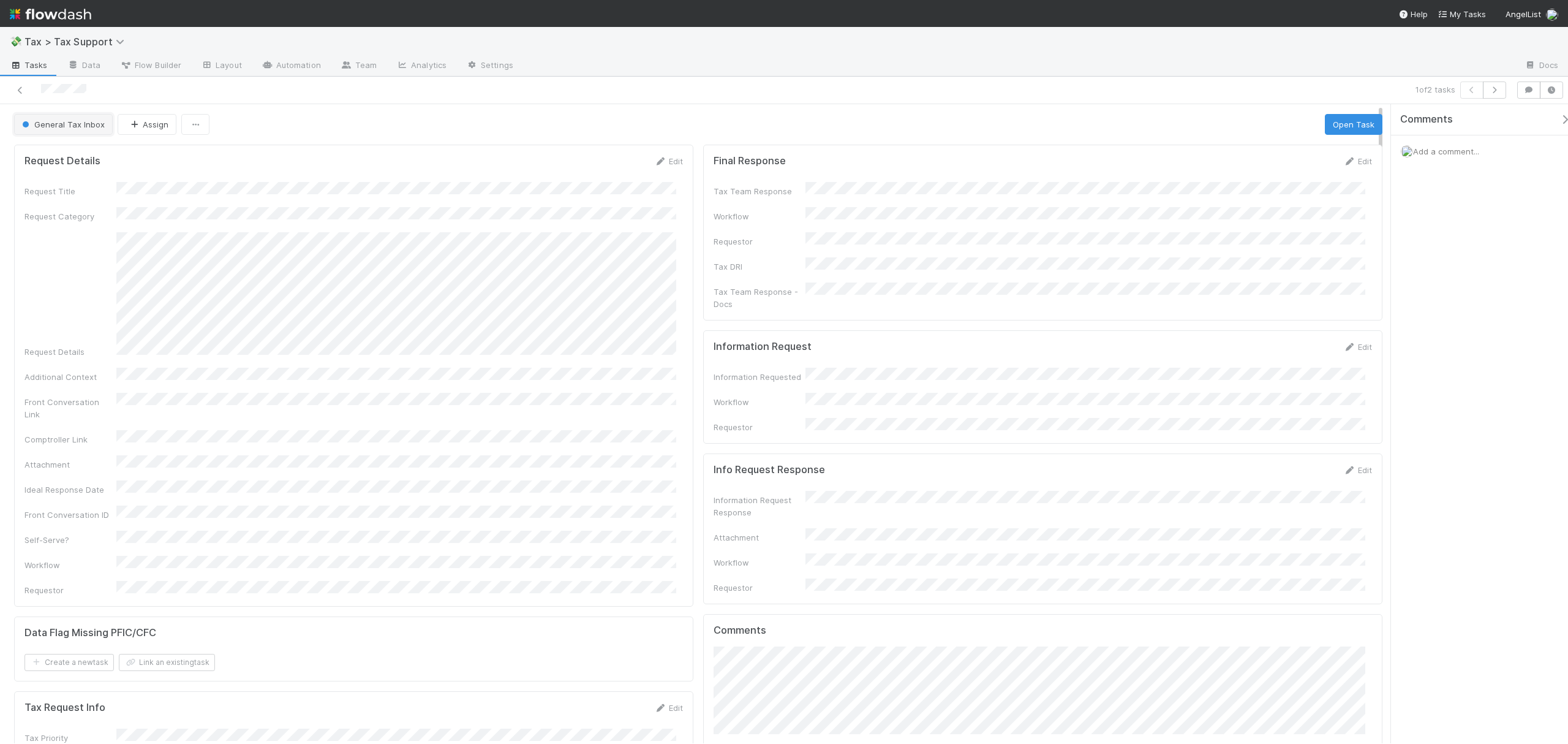
click at [64, 133] on button "General Tax Inbox" at bounding box center [63, 125] width 99 height 21
click at [278, 114] on div at bounding box center [784, 372] width 1568 height 744
click at [146, 126] on button "Assign" at bounding box center [147, 125] width 59 height 21
click at [167, 184] on div "Fareeha Naim you" at bounding box center [197, 178] width 172 height 22
click at [440, 132] on div "General Tax Inbox Assign Open Task" at bounding box center [698, 125] width 1368 height 21
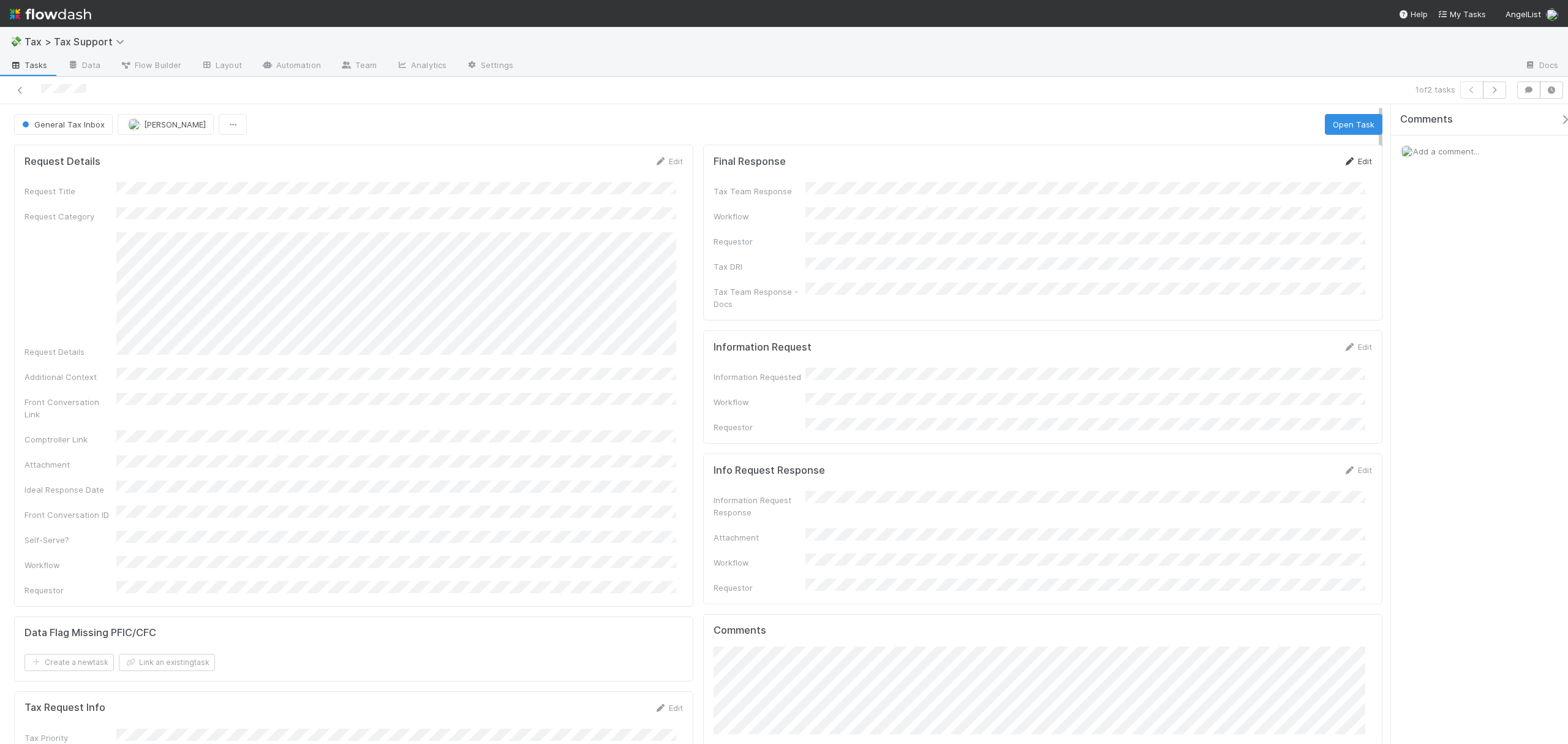
click at [1343, 164] on icon at bounding box center [1349, 161] width 12 height 8
click at [1297, 171] on button "Save" at bounding box center [1307, 165] width 35 height 21
click at [1346, 118] on button "Open Task" at bounding box center [1354, 125] width 57 height 21
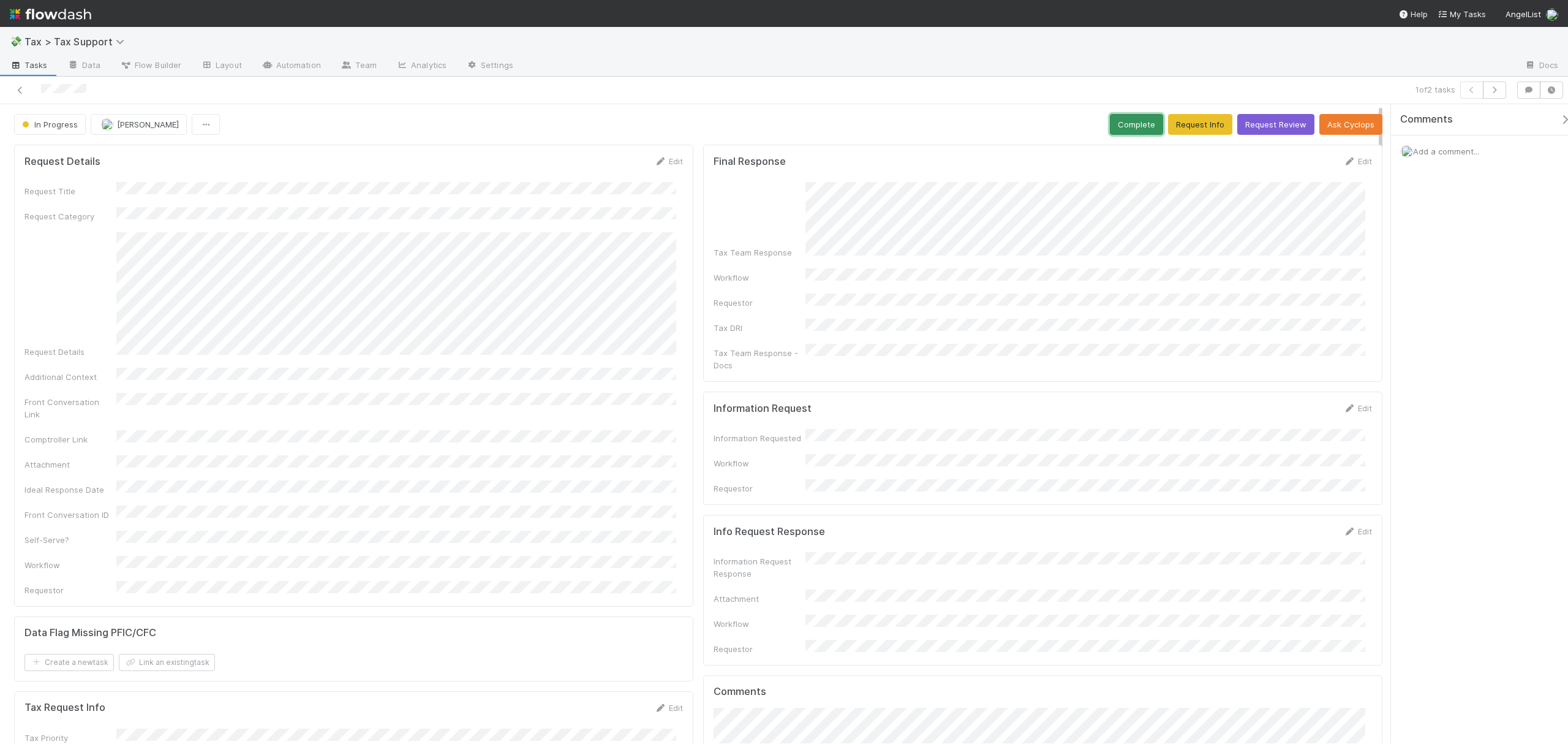
click at [1120, 128] on button "Complete" at bounding box center [1137, 125] width 54 height 21
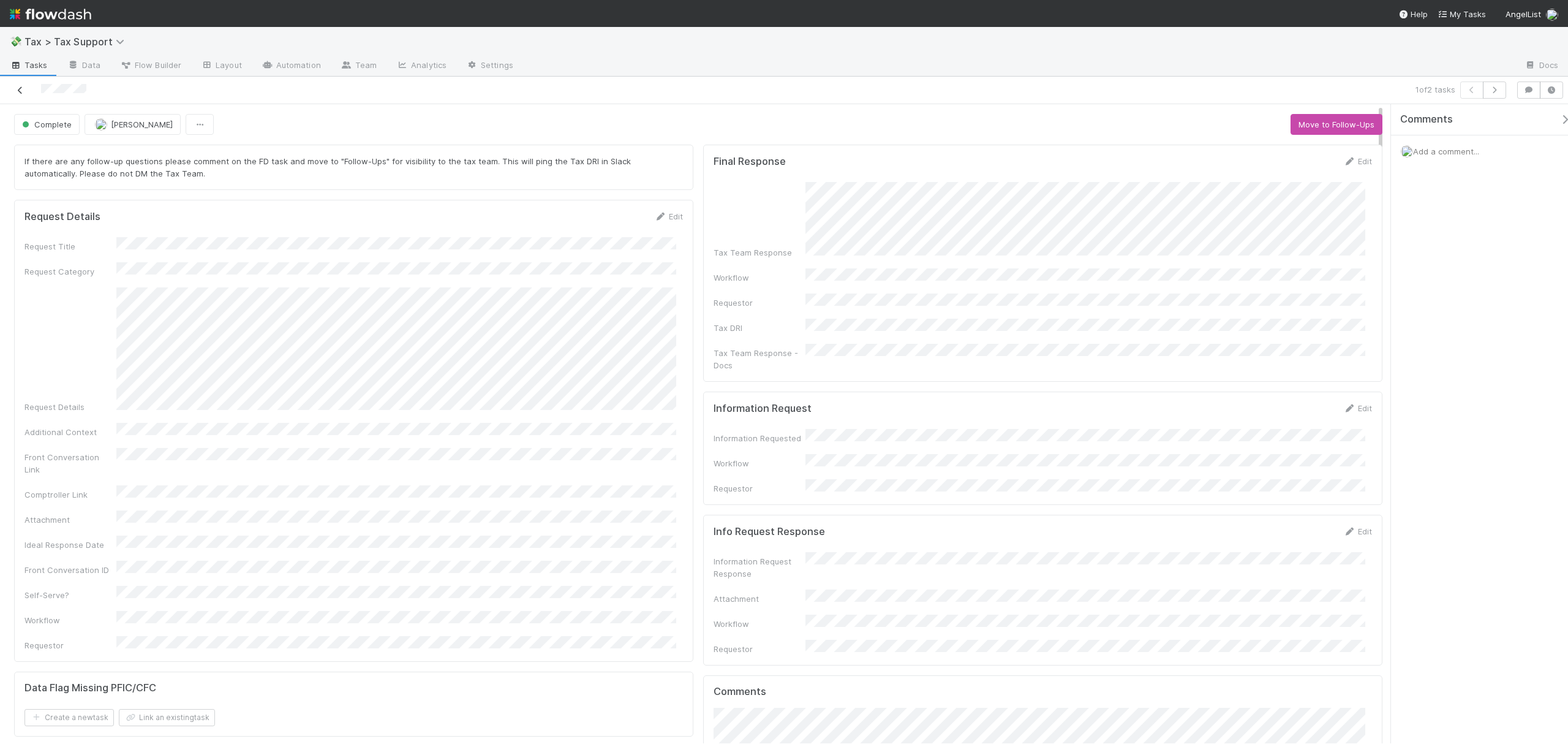
click at [18, 85] on link at bounding box center [20, 90] width 12 height 12
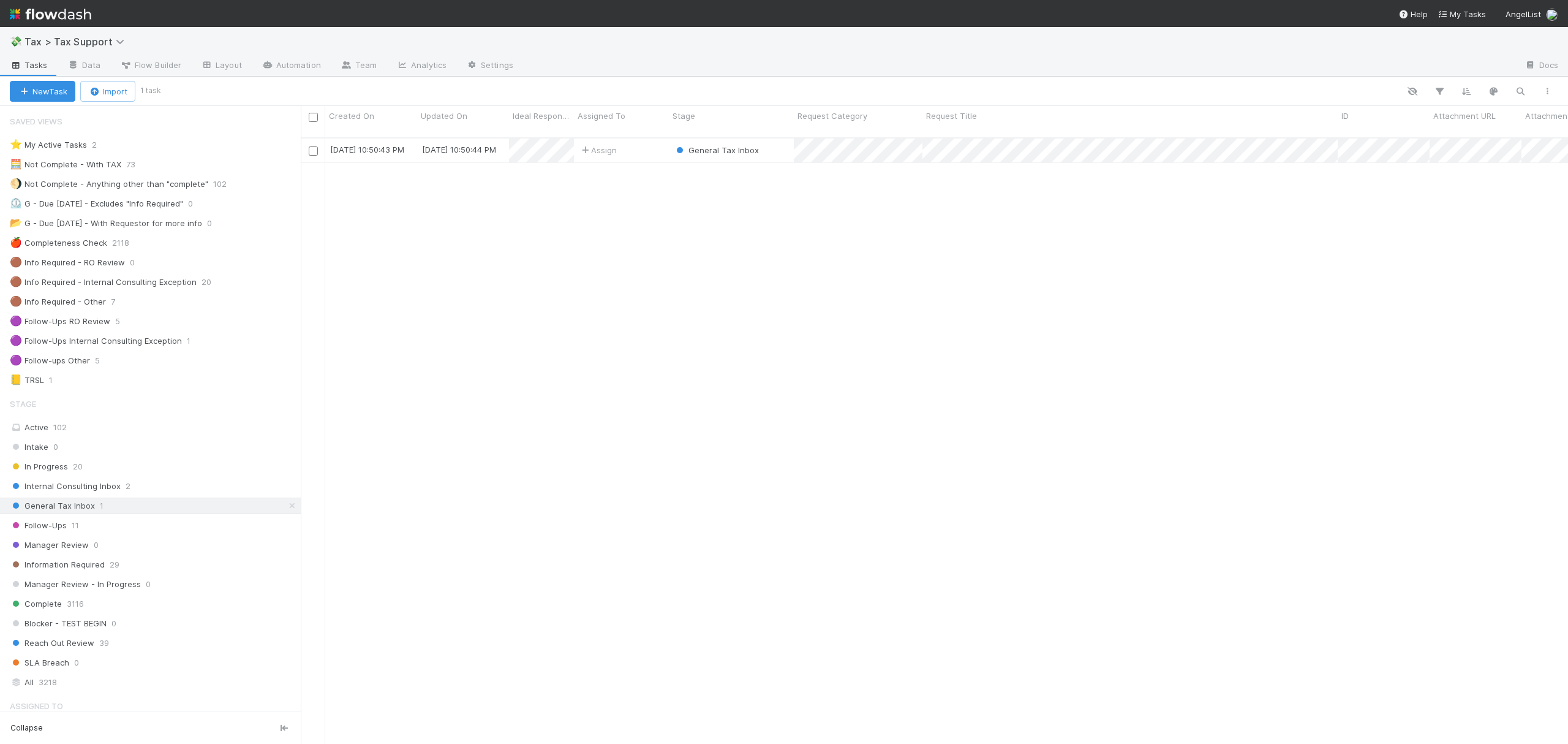
scroll to position [604, 1255]
click at [125, 367] on div "🟣 Follow-ups Other 5" at bounding box center [155, 361] width 291 height 15
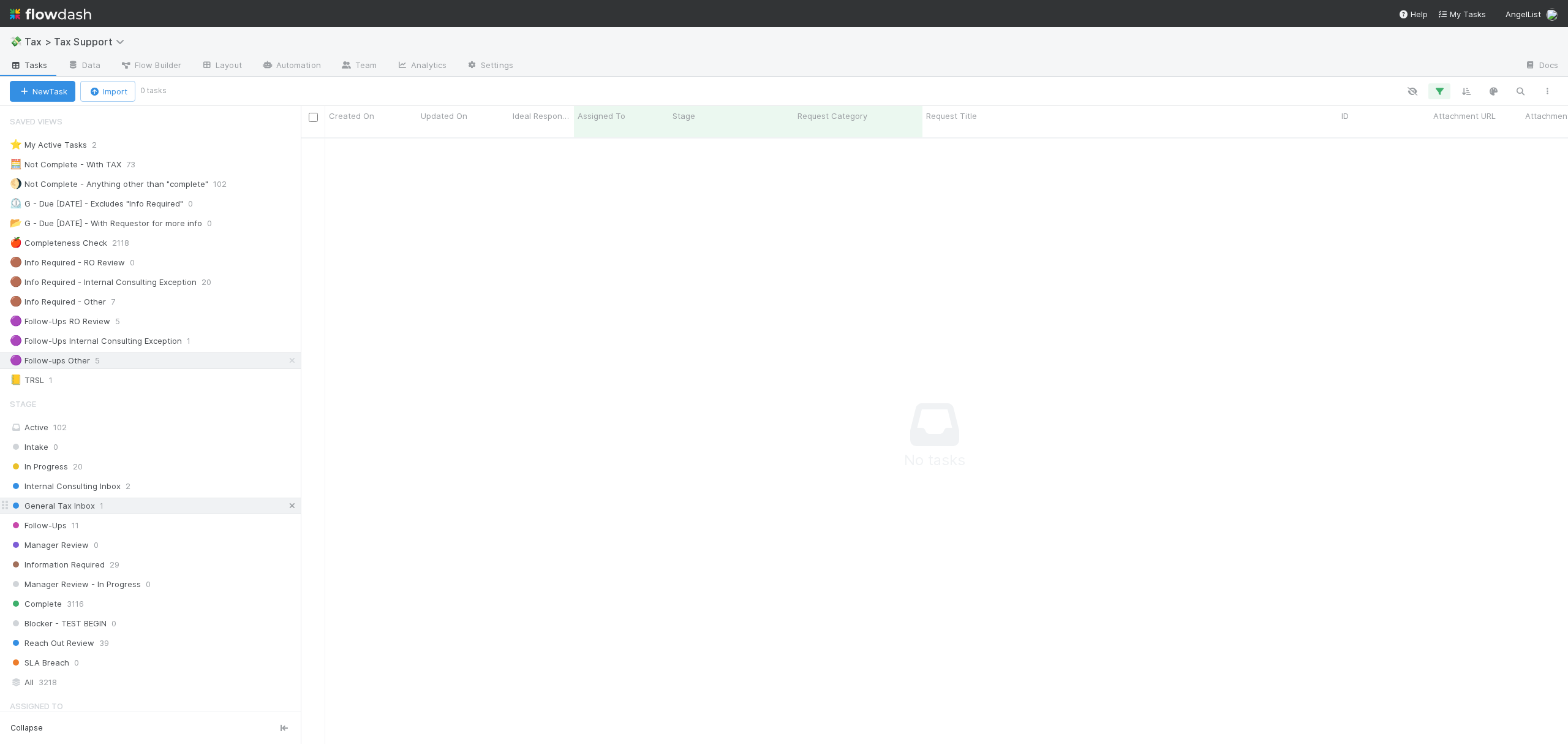
scroll to position [592, 1243]
click at [286, 510] on icon at bounding box center [292, 506] width 12 height 8
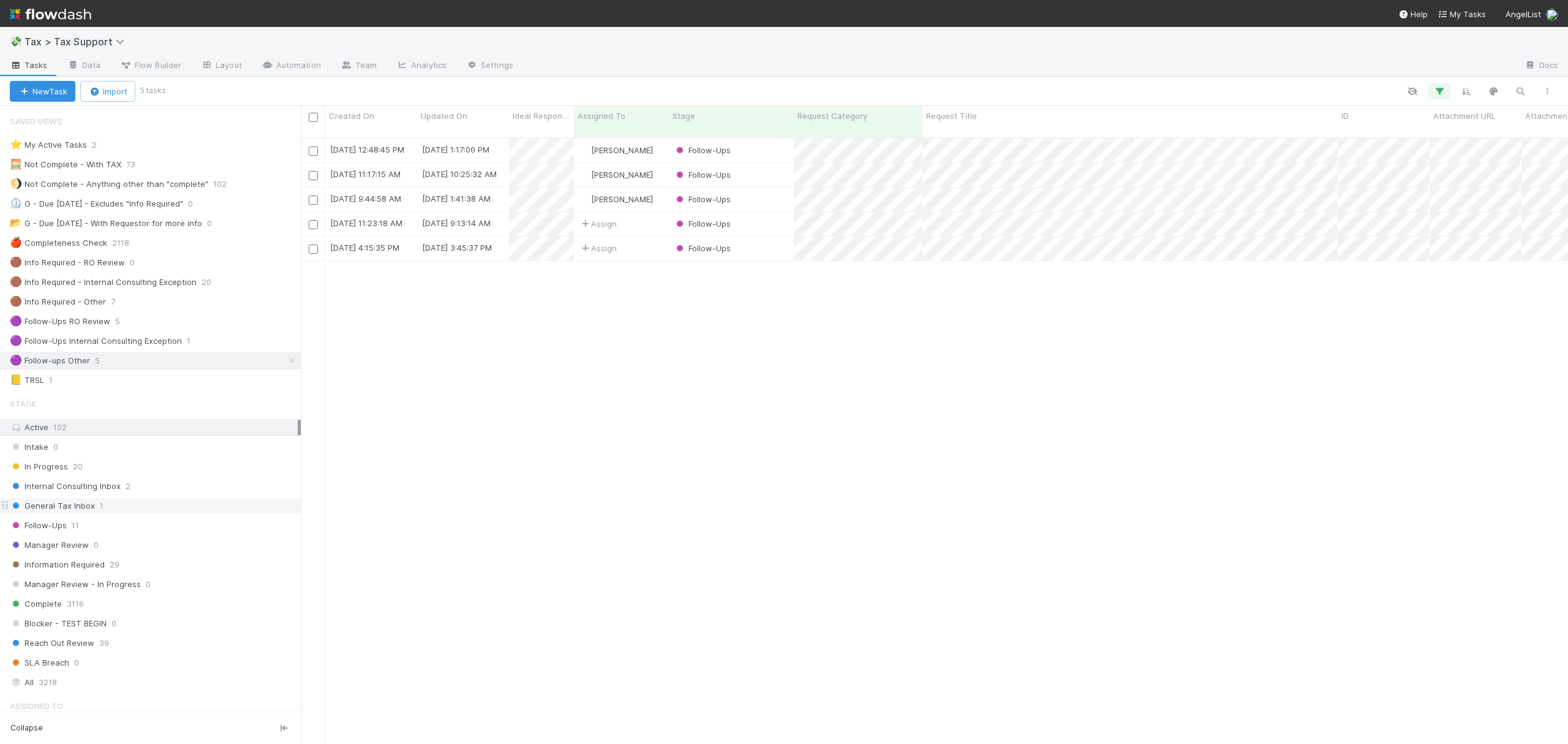
scroll to position [604, 1255]
click at [780, 163] on div "Follow-Ups" at bounding box center [732, 175] width 125 height 24
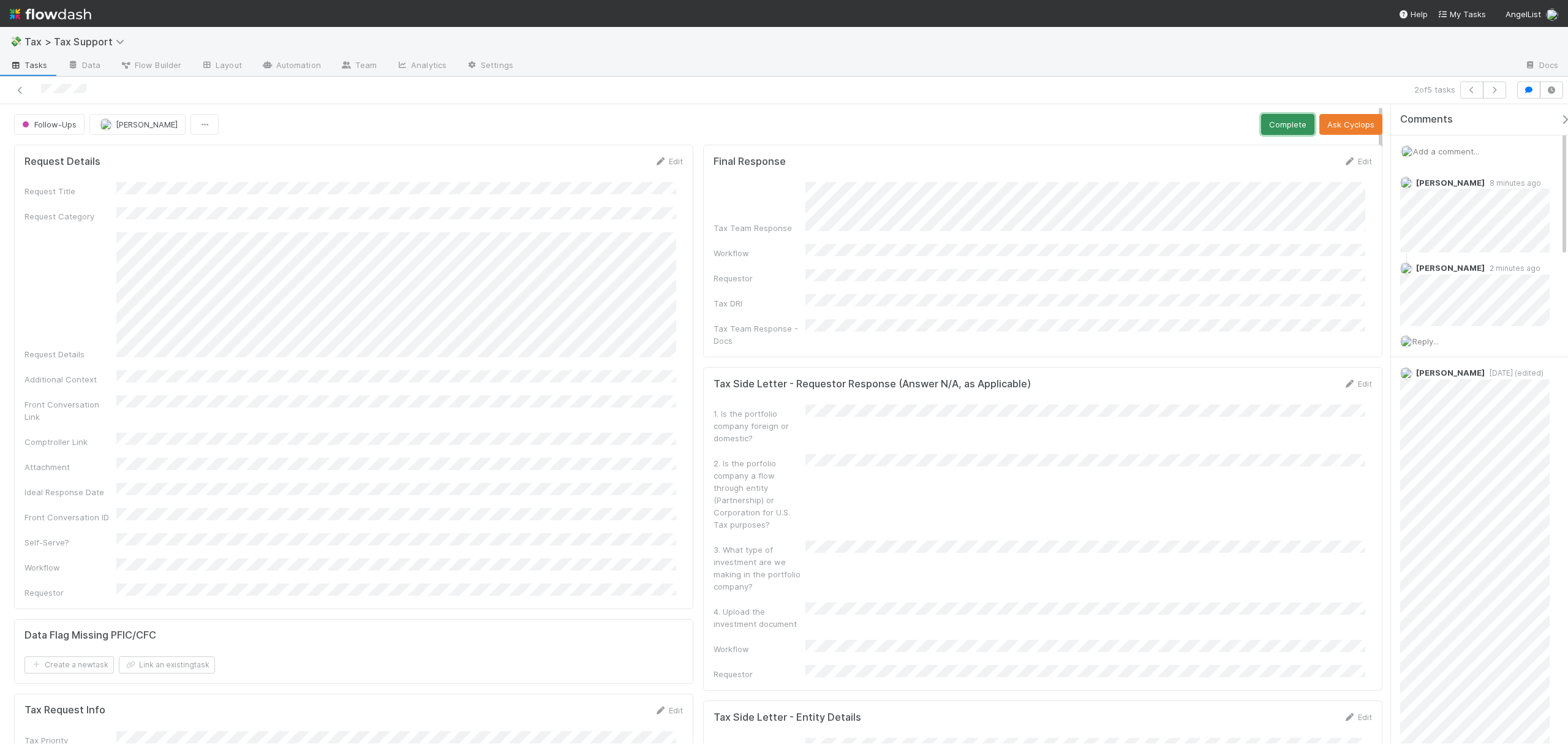
click at [1261, 120] on button "Complete" at bounding box center [1287, 125] width 54 height 21
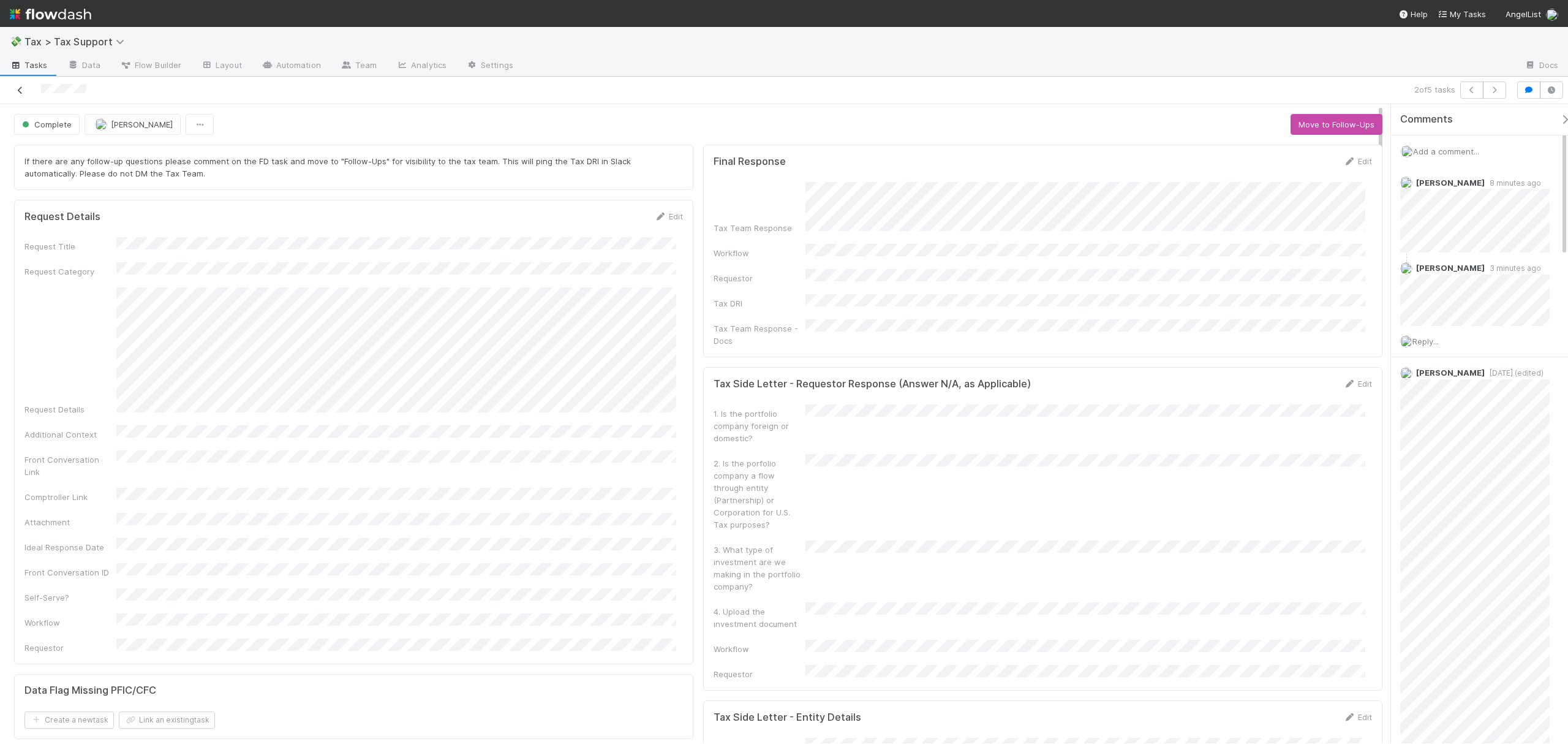
click at [16, 87] on icon at bounding box center [20, 91] width 12 height 8
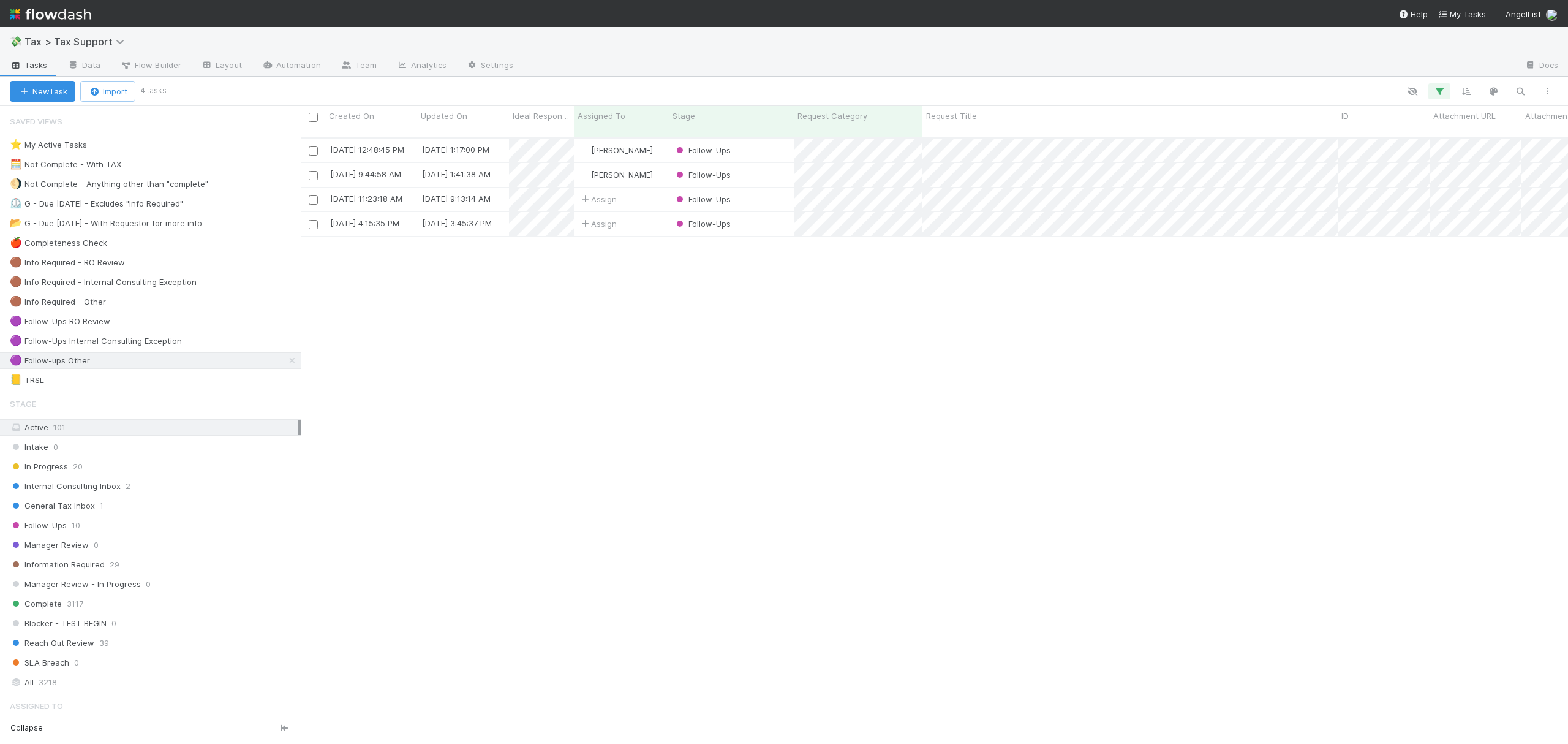
scroll to position [604, 1255]
click at [758, 139] on div "Follow-Ups" at bounding box center [732, 151] width 125 height 24
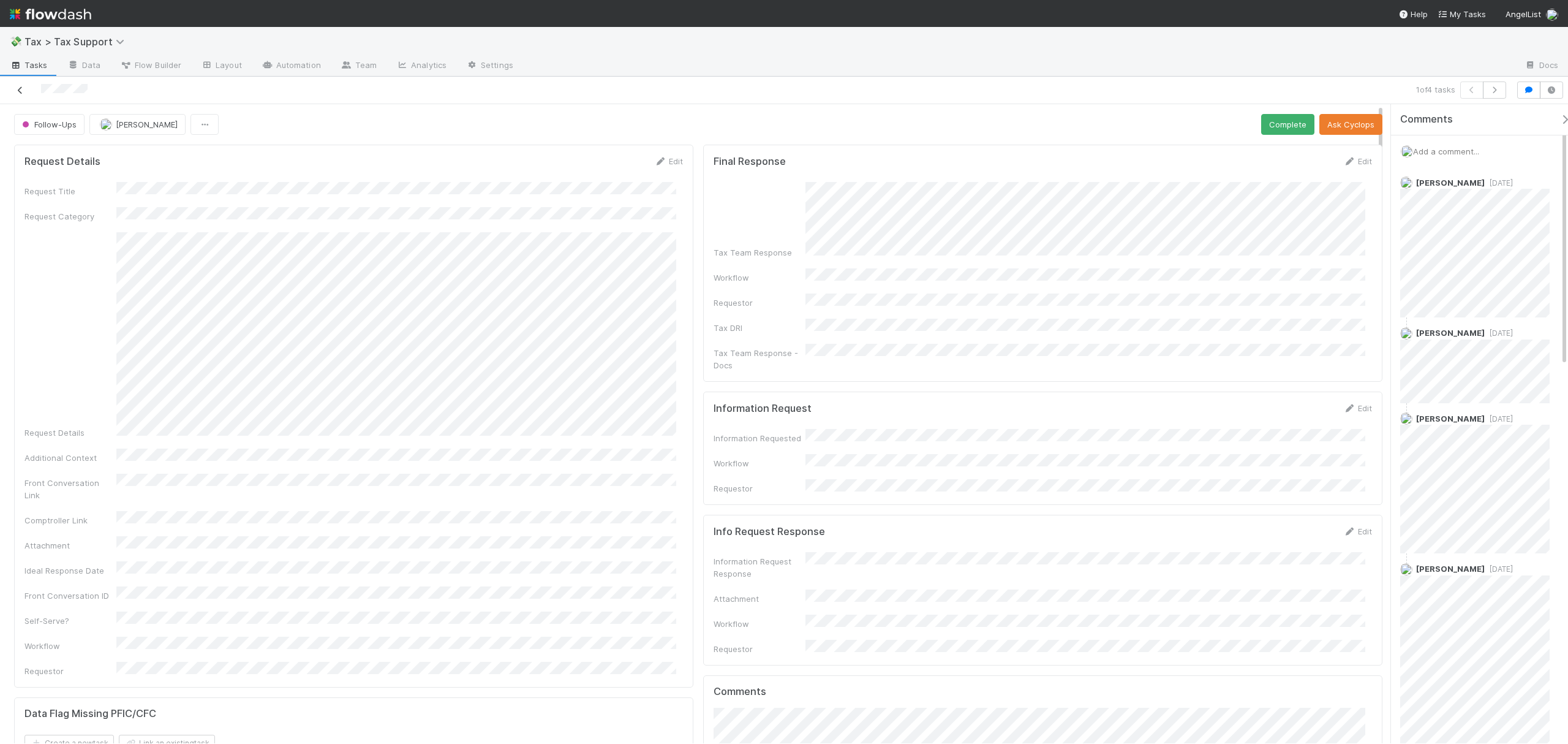
click at [14, 87] on icon at bounding box center [20, 91] width 12 height 8
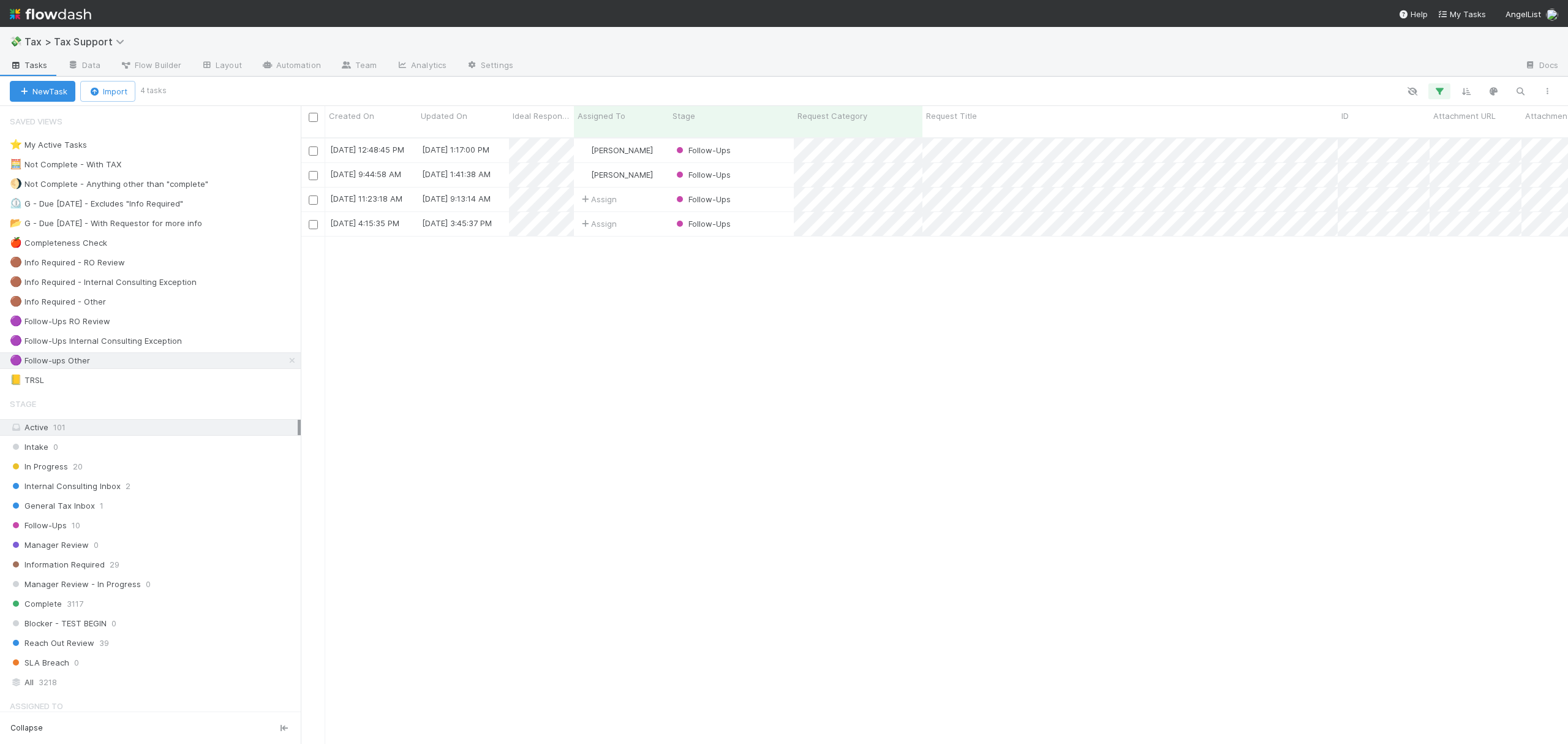
scroll to position [604, 1255]
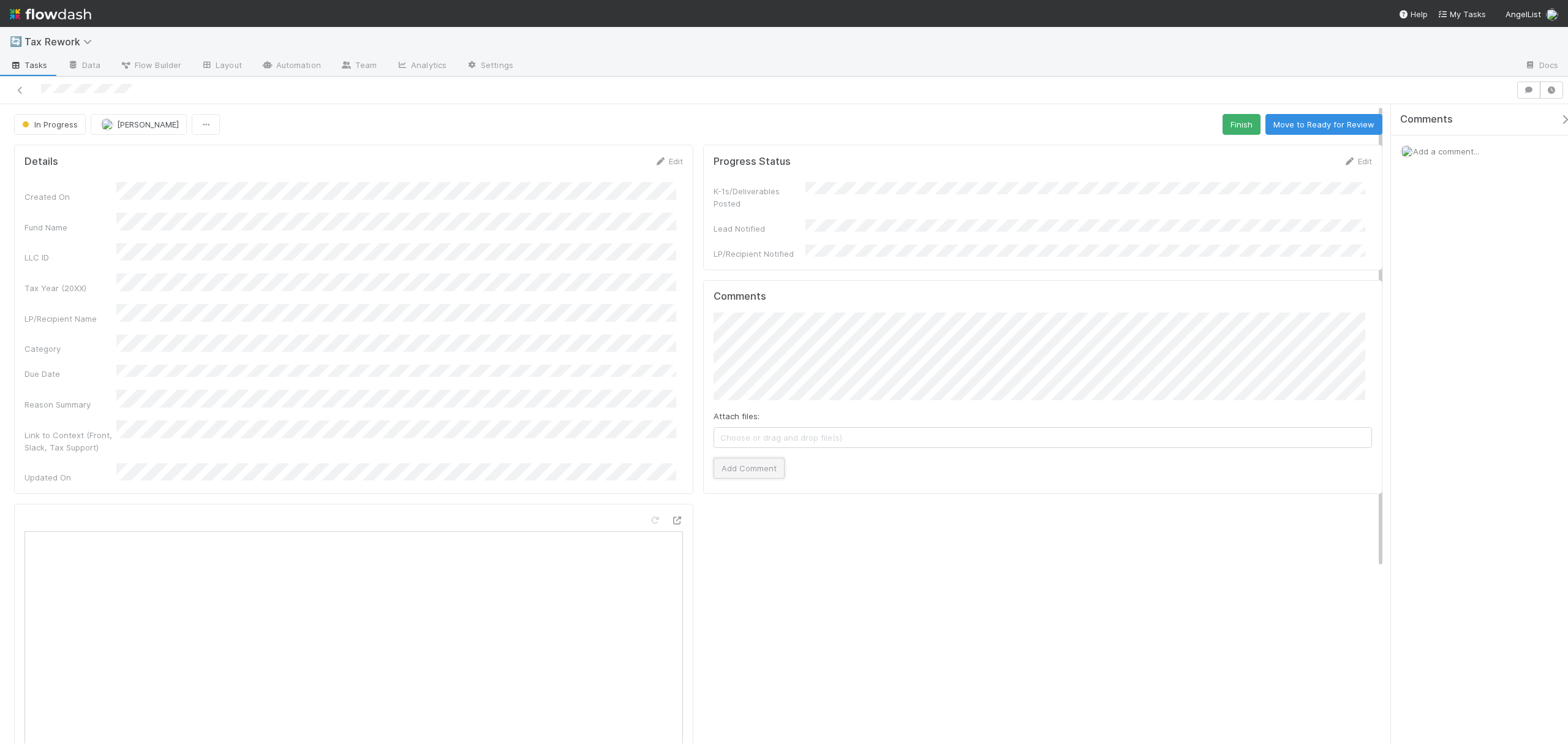
click at [755, 466] on button "Add Comment" at bounding box center [749, 469] width 71 height 21
click at [1235, 130] on button "Finish" at bounding box center [1241, 125] width 38 height 21
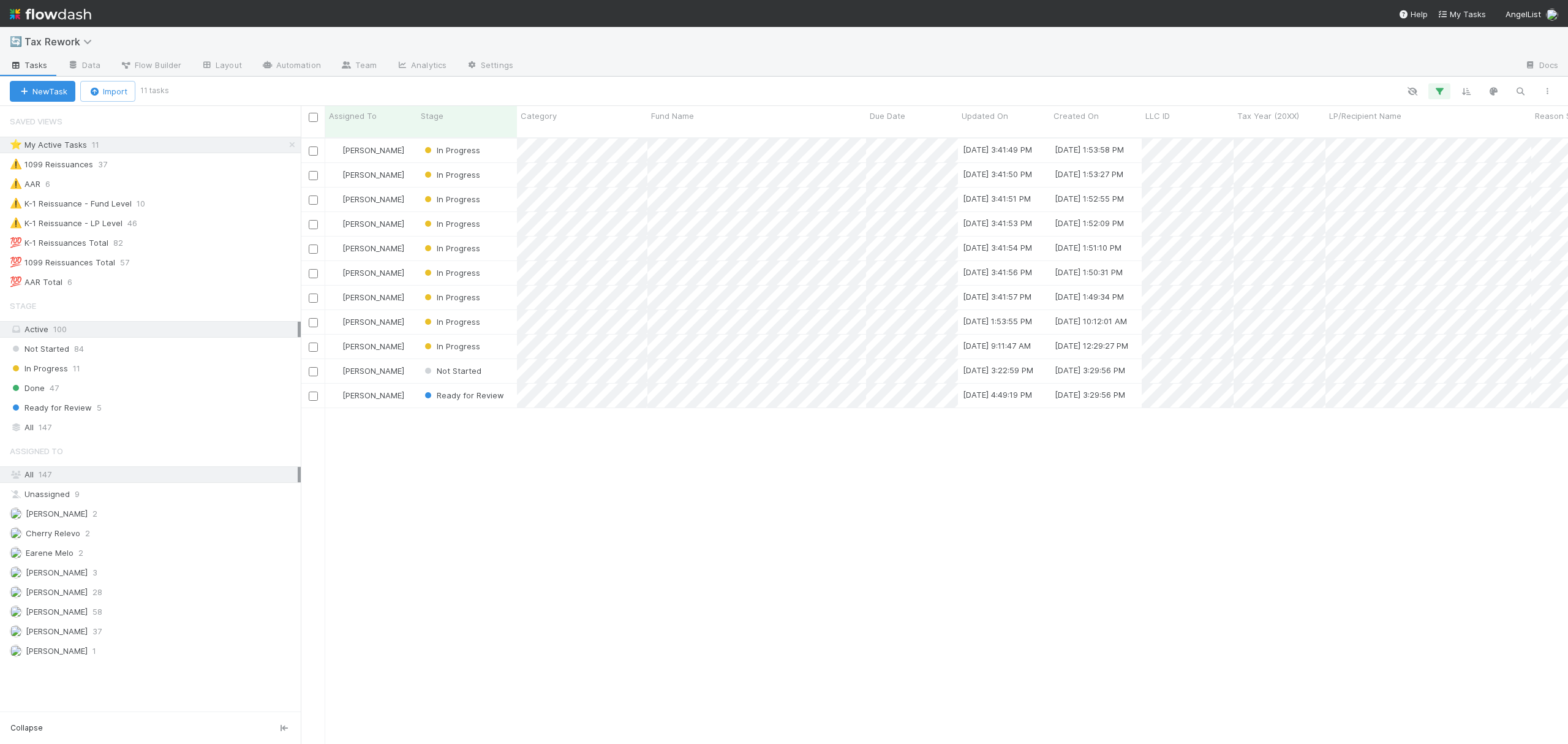
scroll to position [604, 1255]
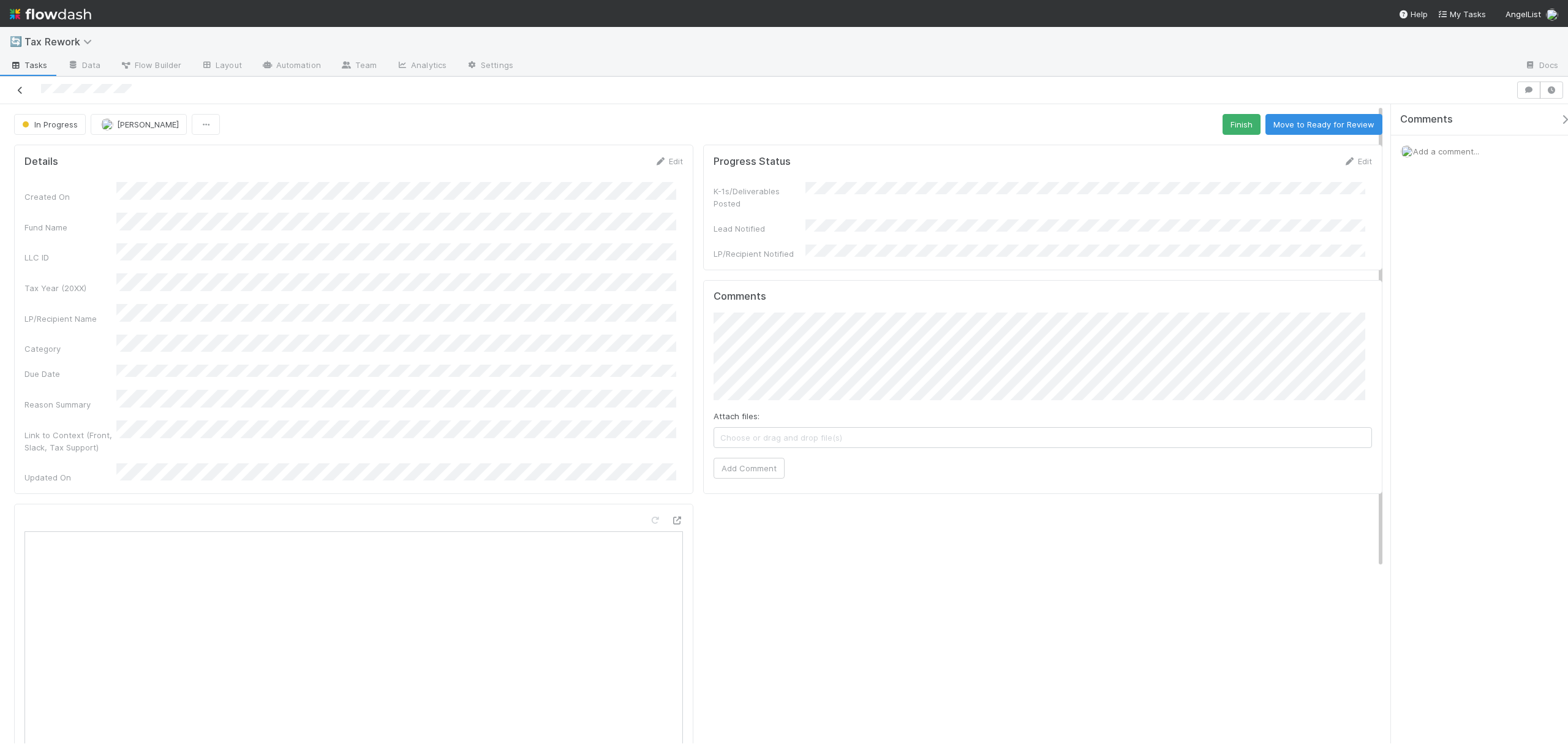
click at [20, 89] on icon at bounding box center [20, 91] width 12 height 8
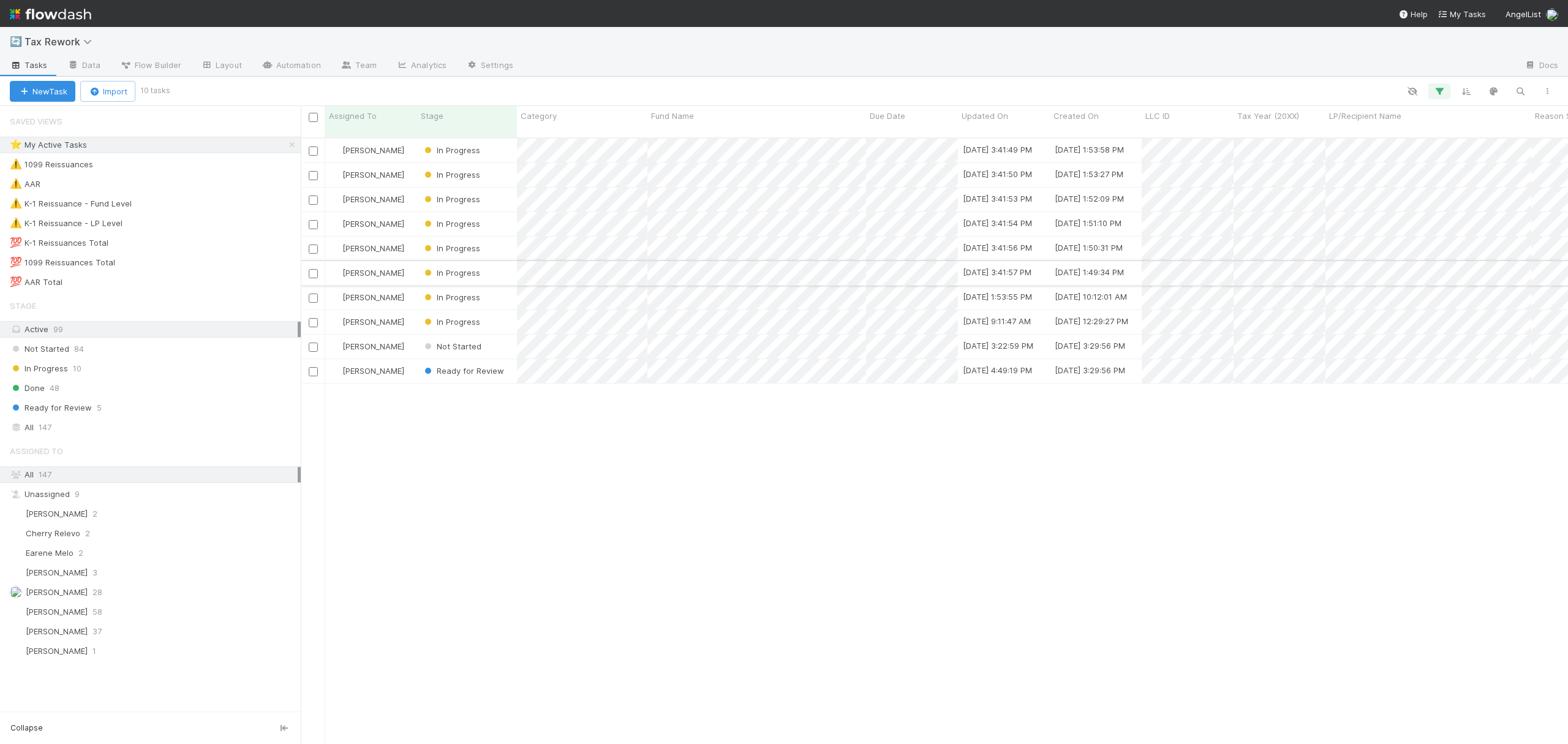
scroll to position [604, 1255]
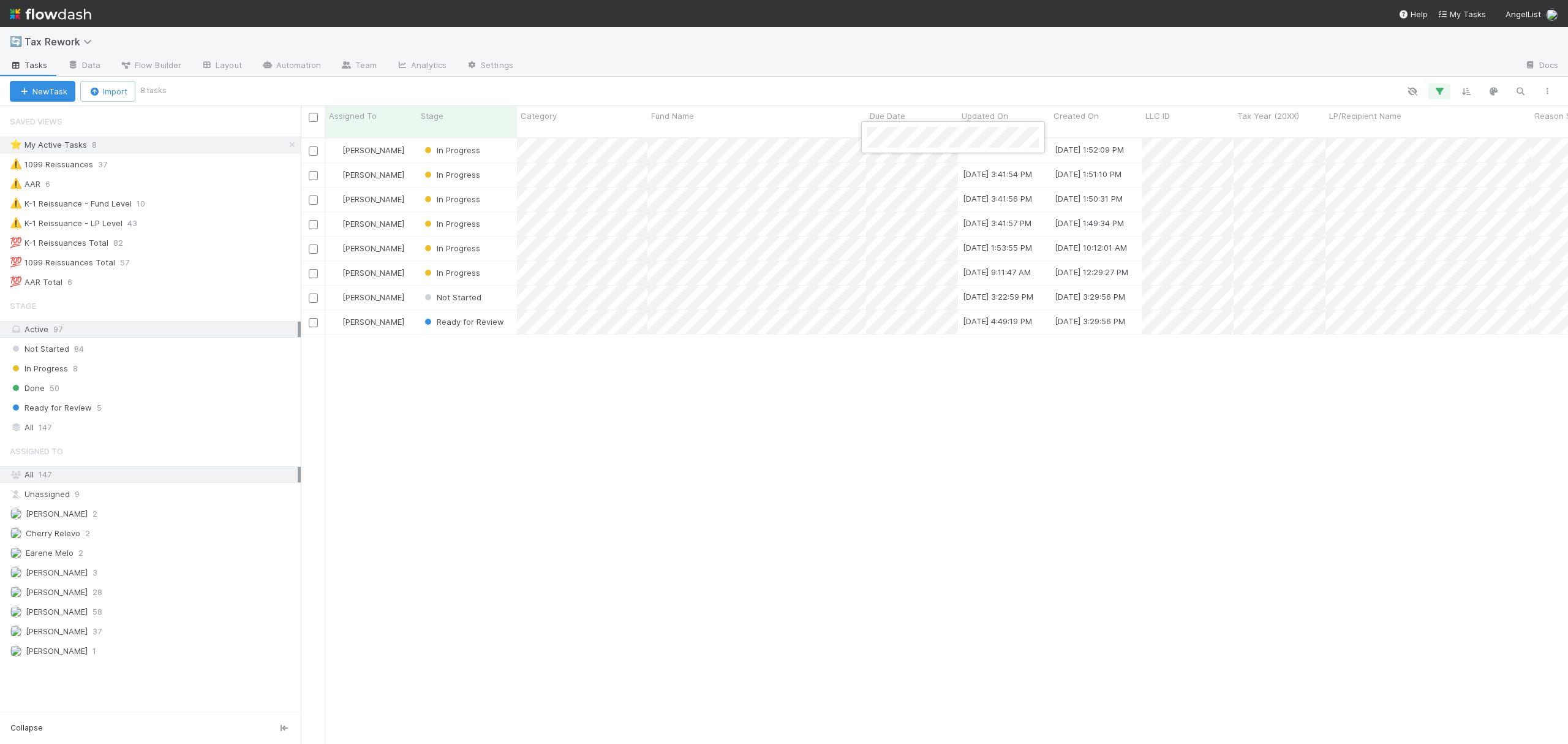
drag, startPoint x: 818, startPoint y: 436, endPoint x: 814, endPoint y: 422, distance: 14.6
click at [818, 435] on div at bounding box center [784, 372] width 1568 height 744
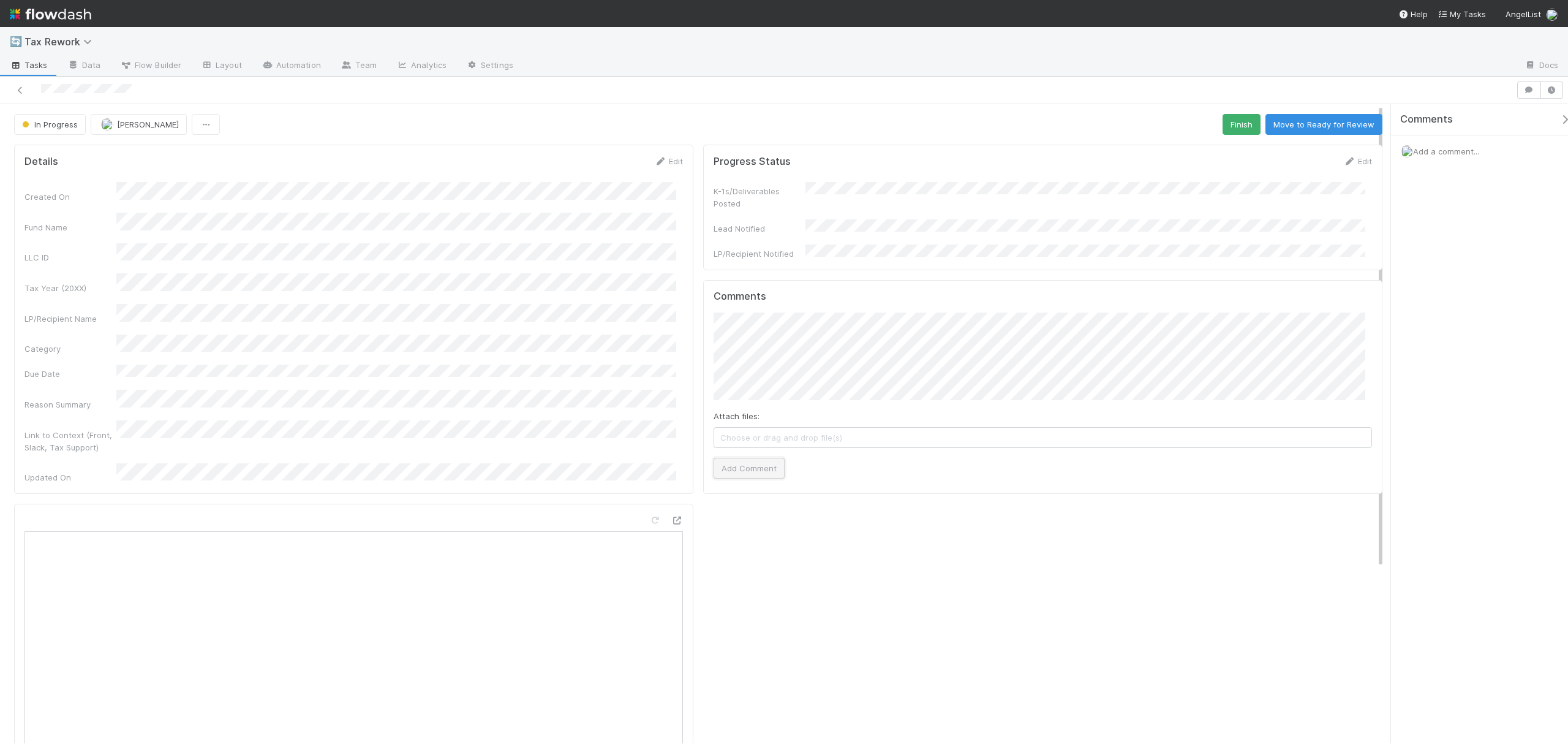
click at [757, 461] on button "Add Comment" at bounding box center [749, 469] width 71 height 21
click at [1176, 126] on button "Finish" at bounding box center [1241, 125] width 38 height 21
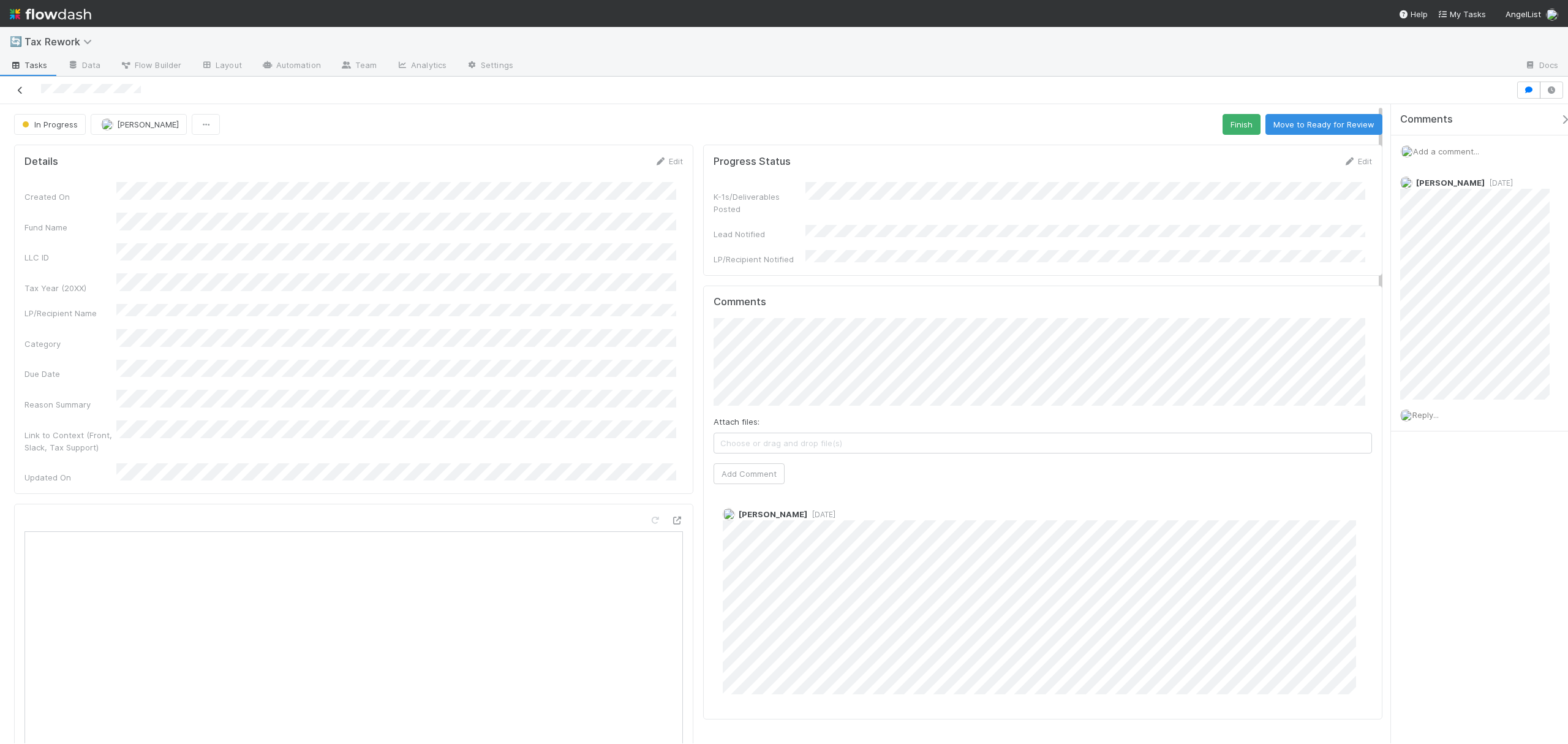
click at [17, 88] on icon at bounding box center [20, 91] width 12 height 8
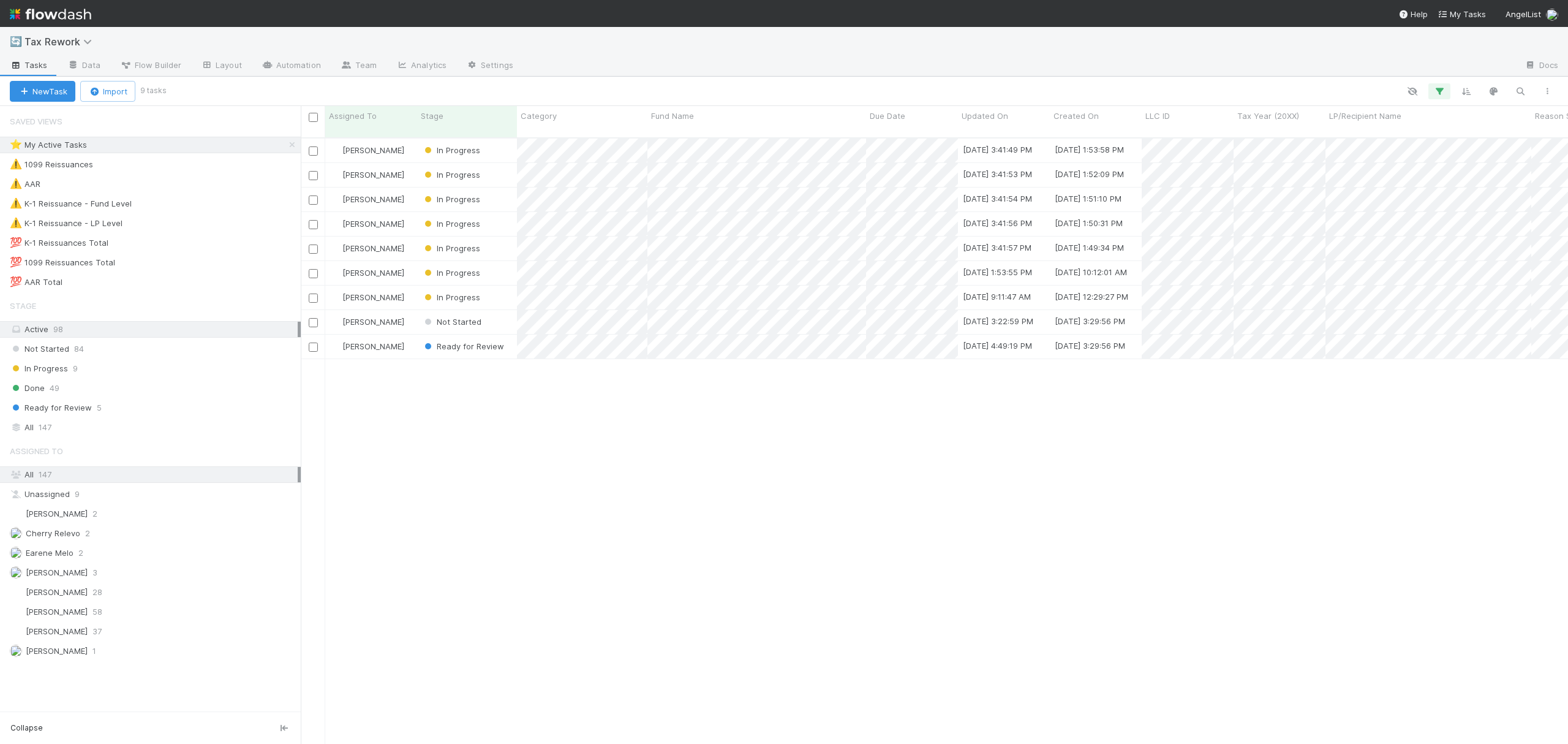
scroll to position [604, 1255]
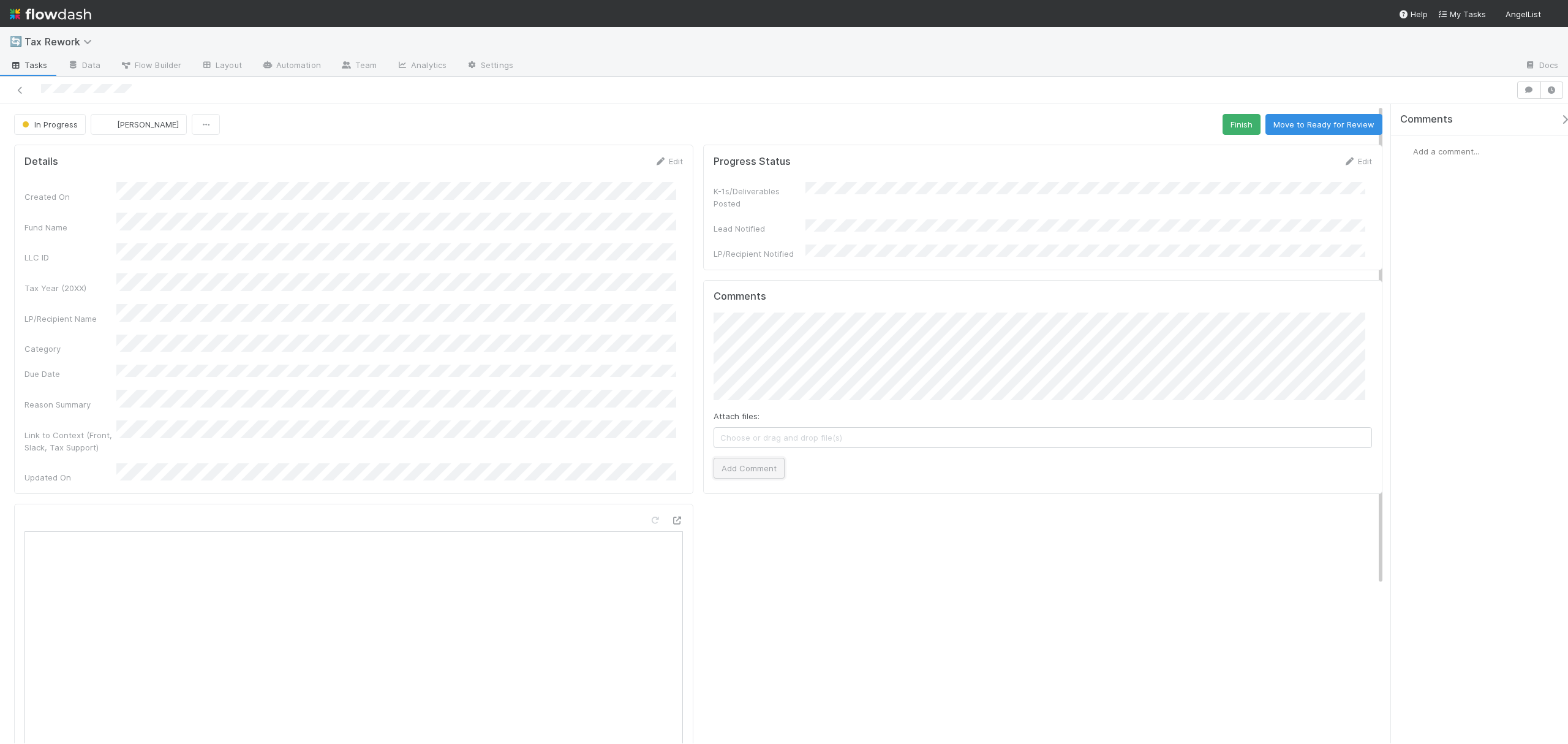
click at [746, 459] on button "Add Comment" at bounding box center [749, 469] width 71 height 21
click at [1234, 129] on button "Finish" at bounding box center [1241, 125] width 38 height 21
click at [674, 514] on div at bounding box center [677, 520] width 12 height 12
click at [20, 91] on icon at bounding box center [20, 91] width 12 height 8
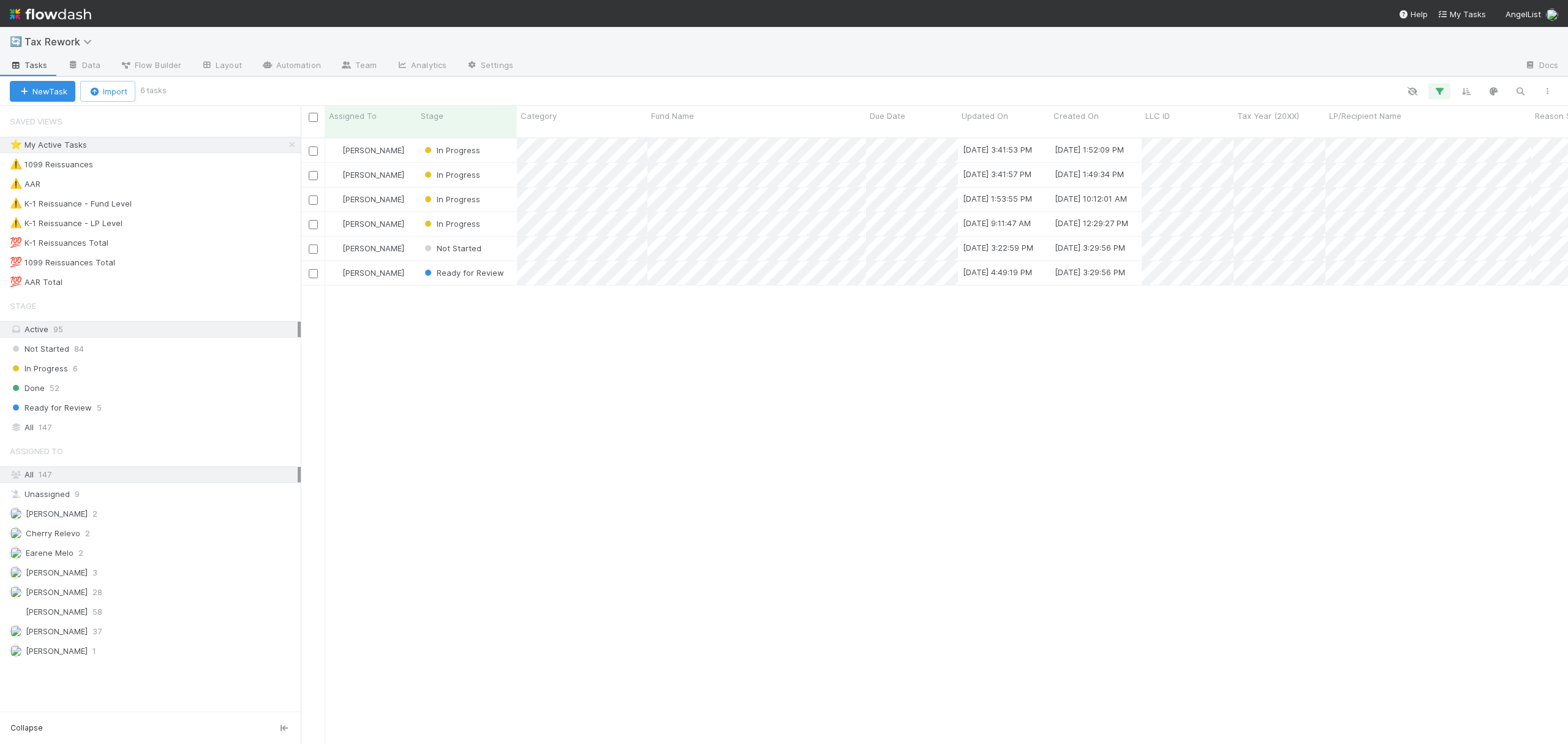
scroll to position [604, 1255]
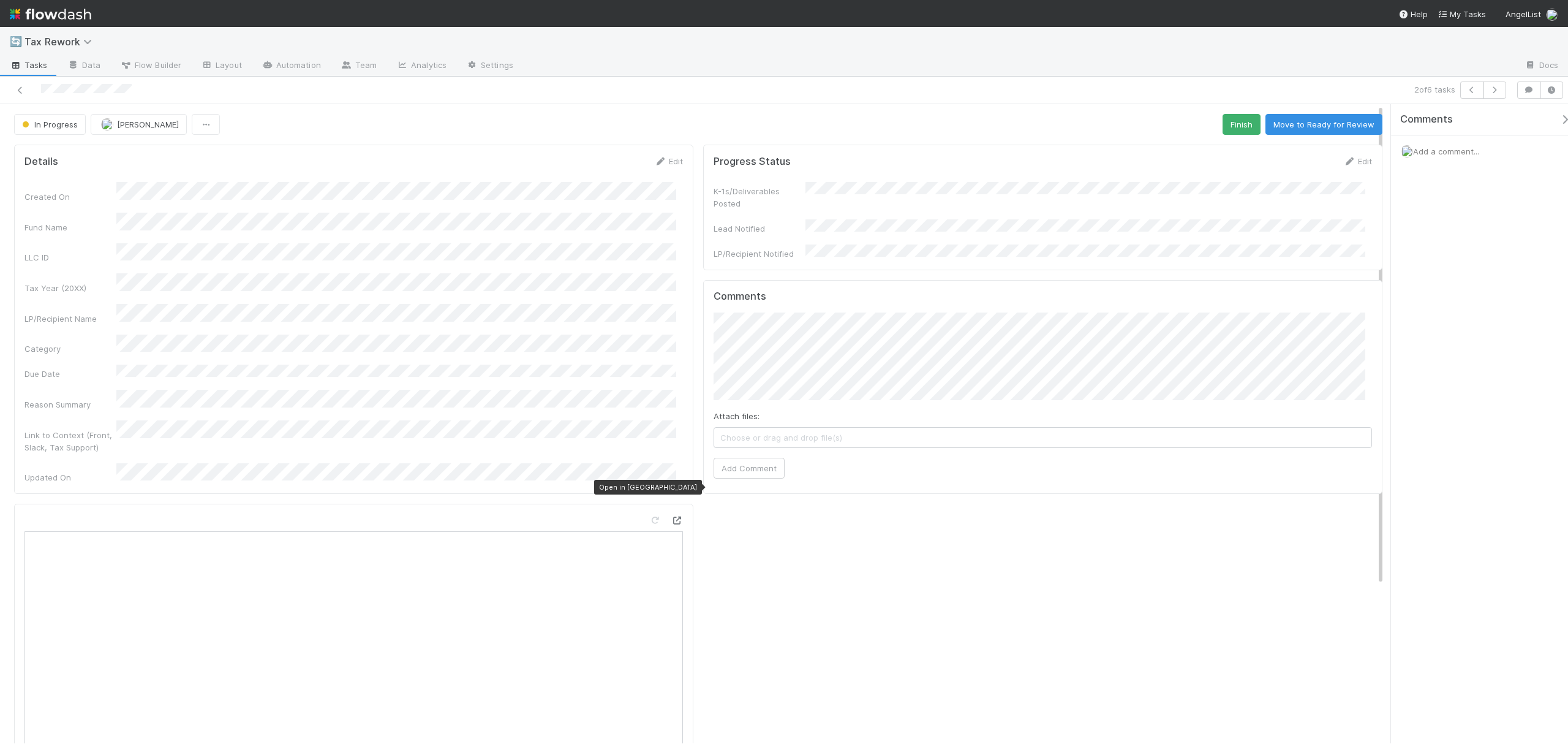
click at [670, 517] on icon at bounding box center [677, 521] width 12 height 8
click at [758, 466] on button "Add Comment" at bounding box center [749, 469] width 71 height 21
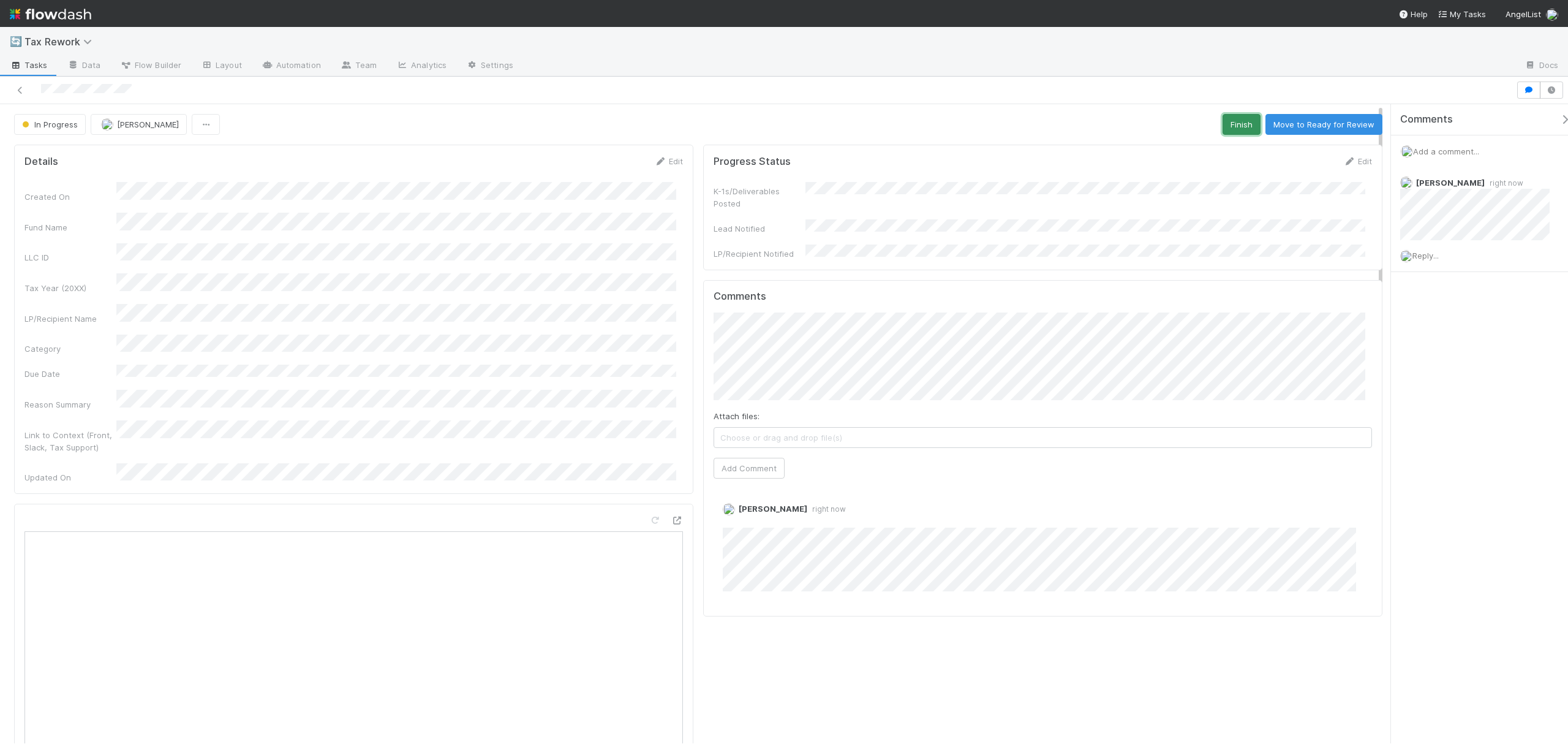
click at [1176, 134] on button "Finish" at bounding box center [1241, 125] width 38 height 21
click at [761, 458] on button "Add Comment" at bounding box center [749, 469] width 71 height 21
click at [1176, 126] on button "Finish" at bounding box center [1241, 125] width 38 height 21
click at [670, 517] on icon at bounding box center [677, 521] width 12 height 8
